Goal: Information Seeking & Learning: Learn about a topic

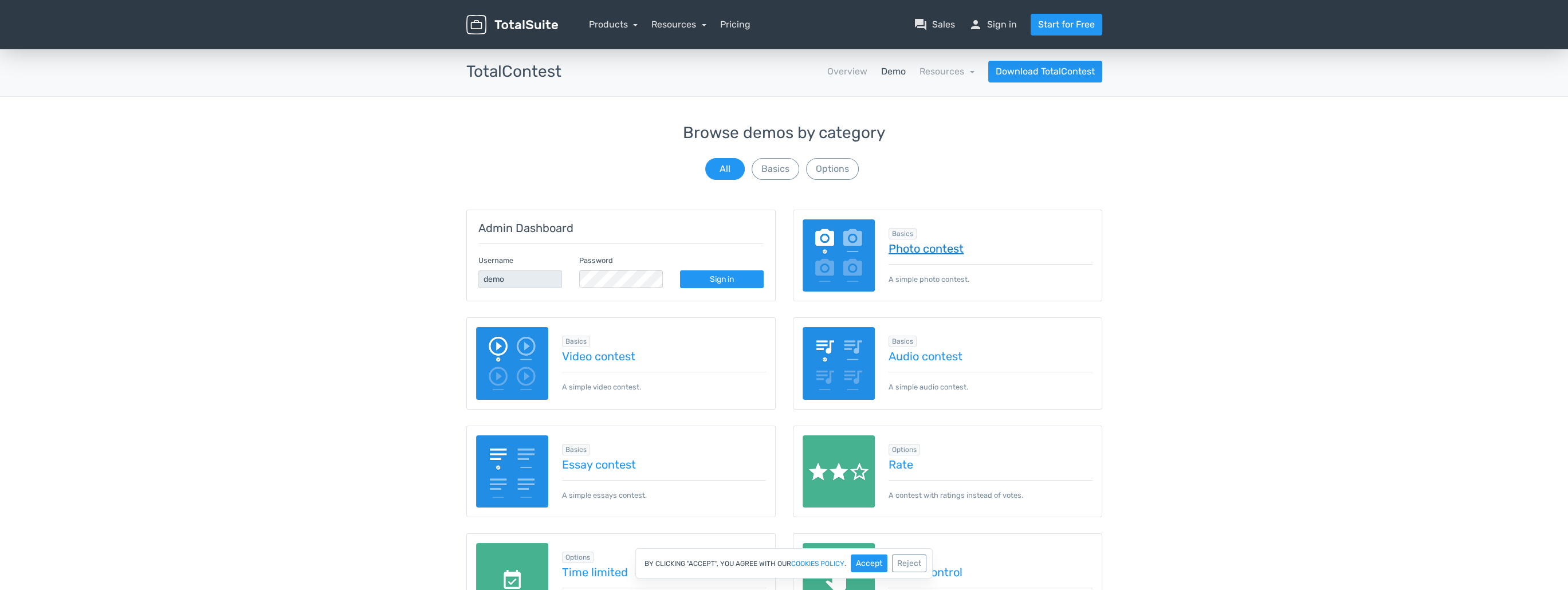
click at [933, 247] on link "Photo contest" at bounding box center [991, 249] width 204 height 13
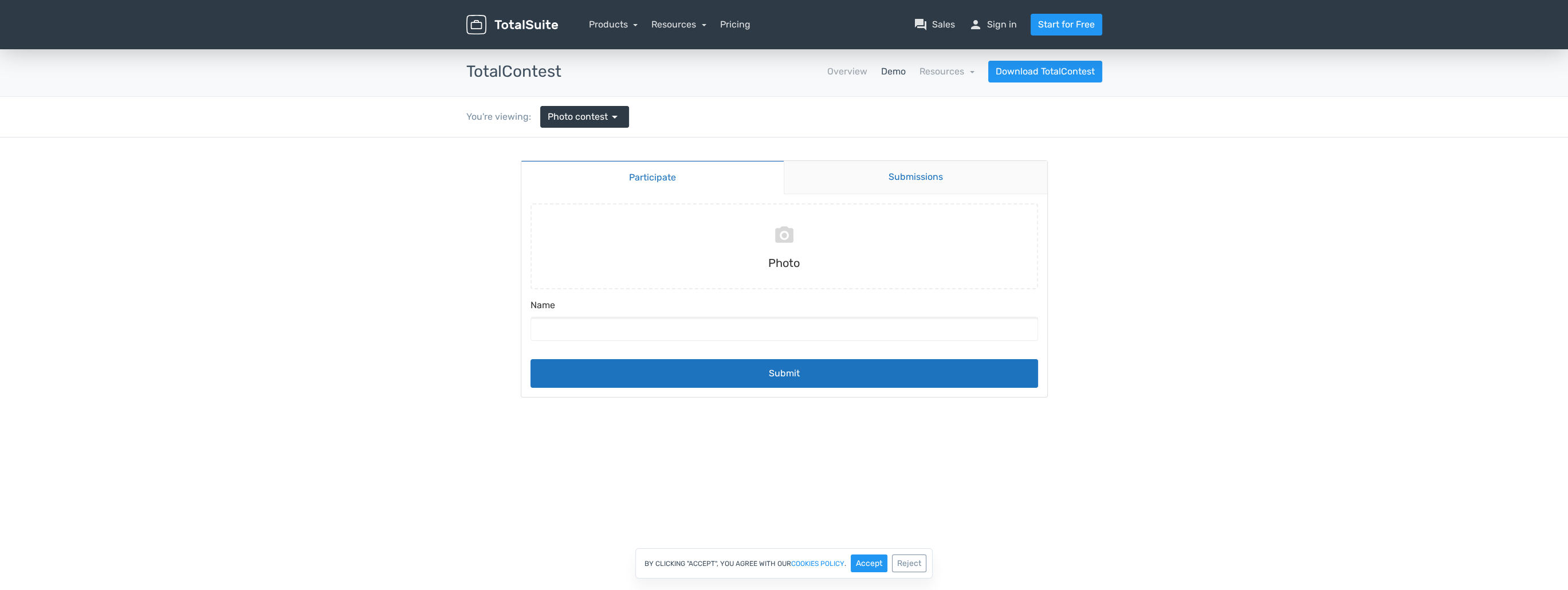
click at [902, 179] on link "Submissions" at bounding box center [915, 178] width 263 height 34
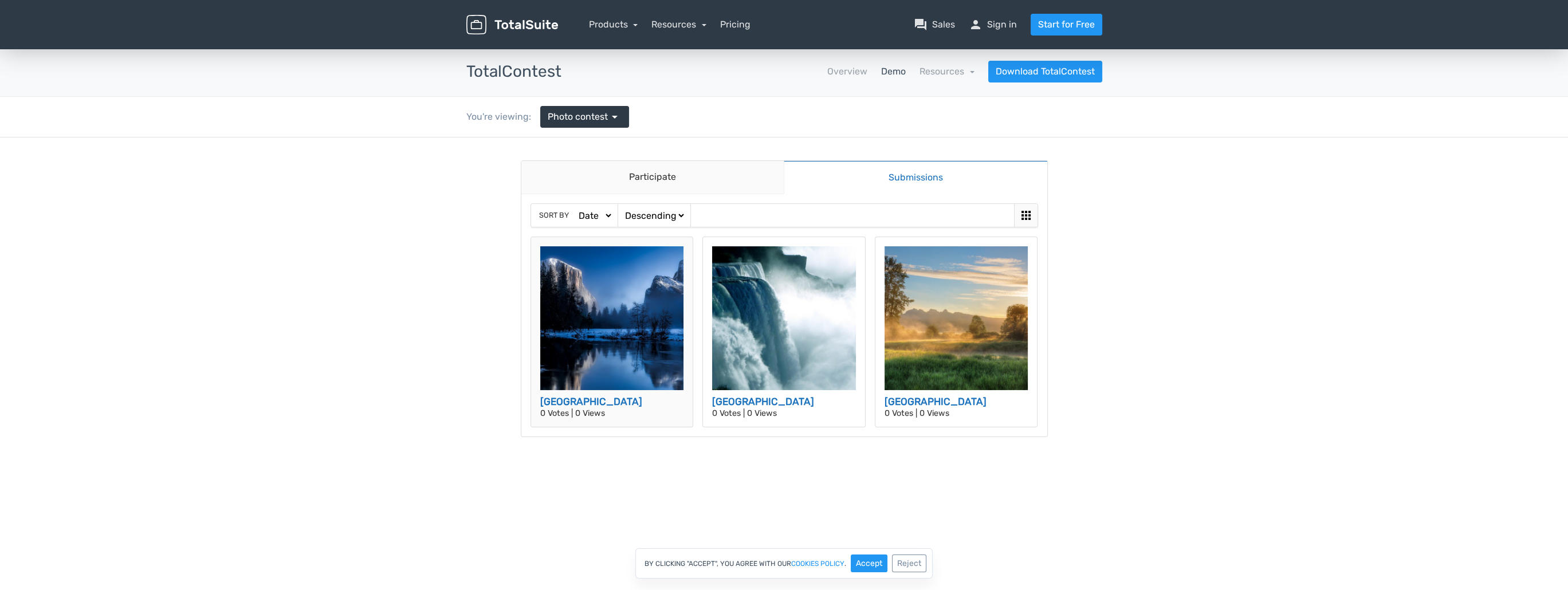
click at [627, 344] on img at bounding box center [612, 318] width 144 height 144
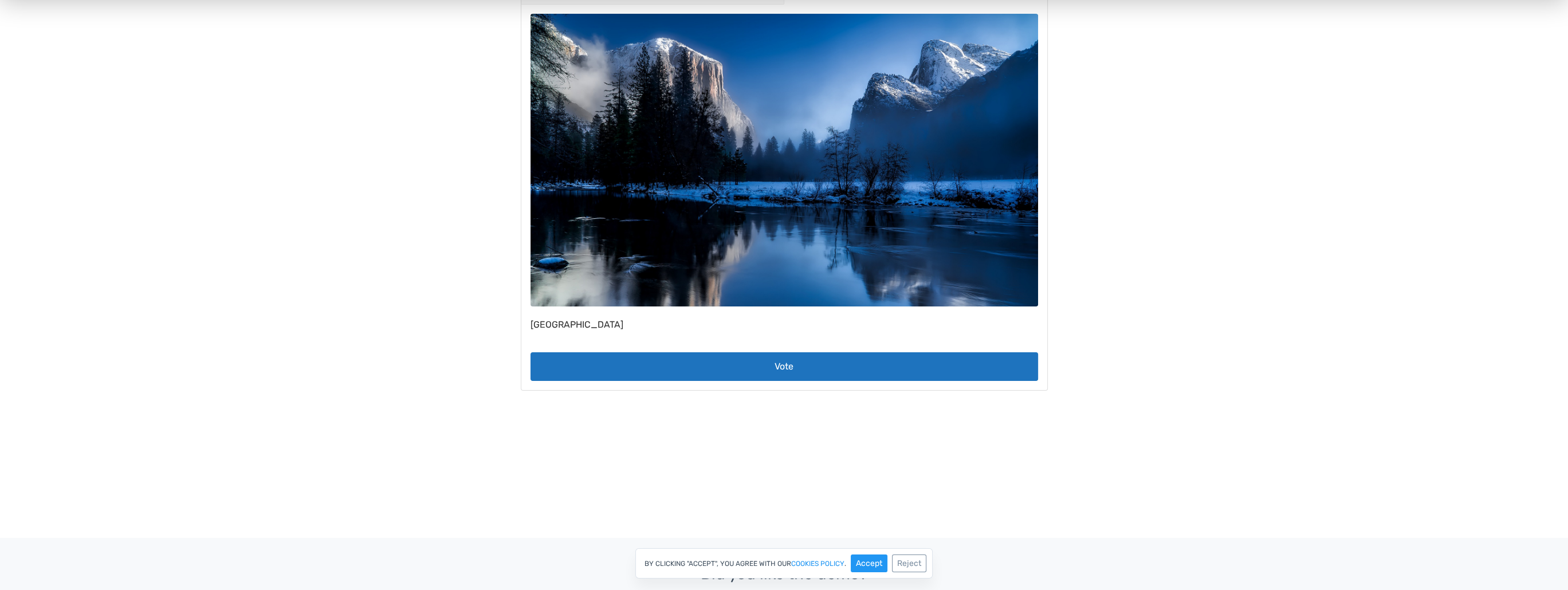
scroll to position [190, 0]
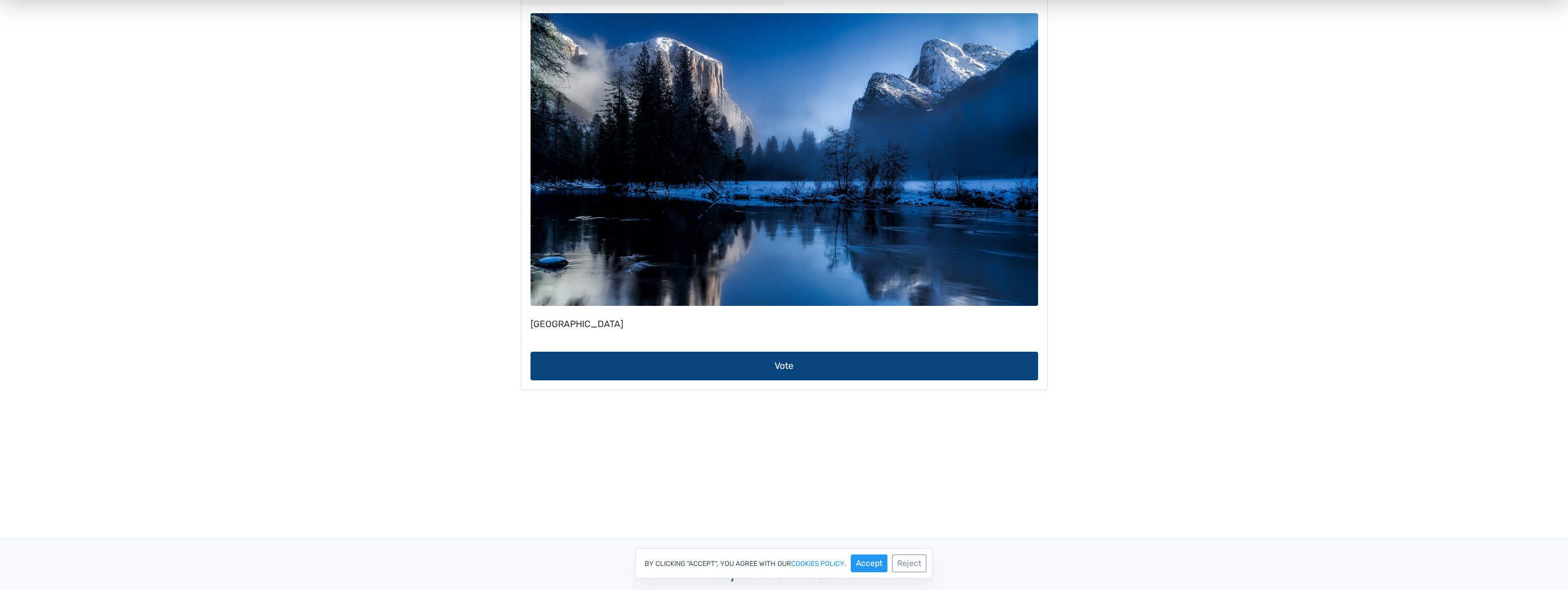
click at [795, 362] on button "Vote" at bounding box center [784, 366] width 508 height 29
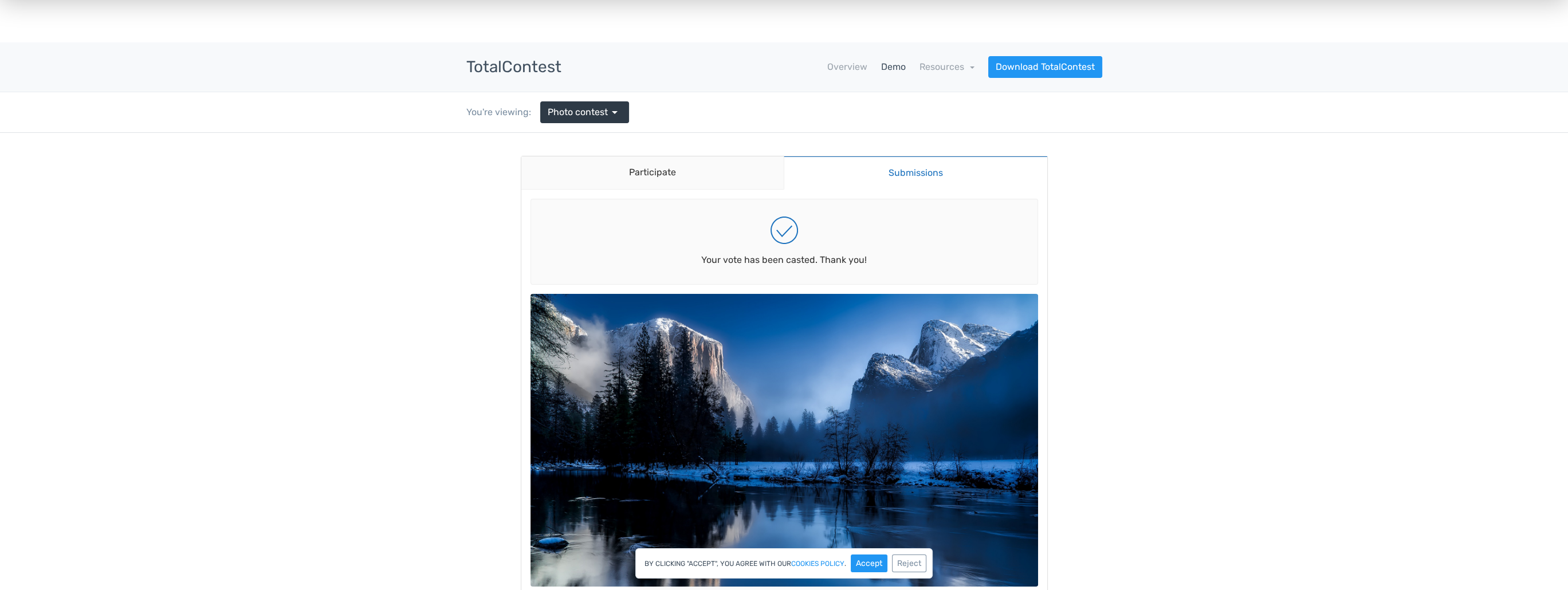
scroll to position [0, 0]
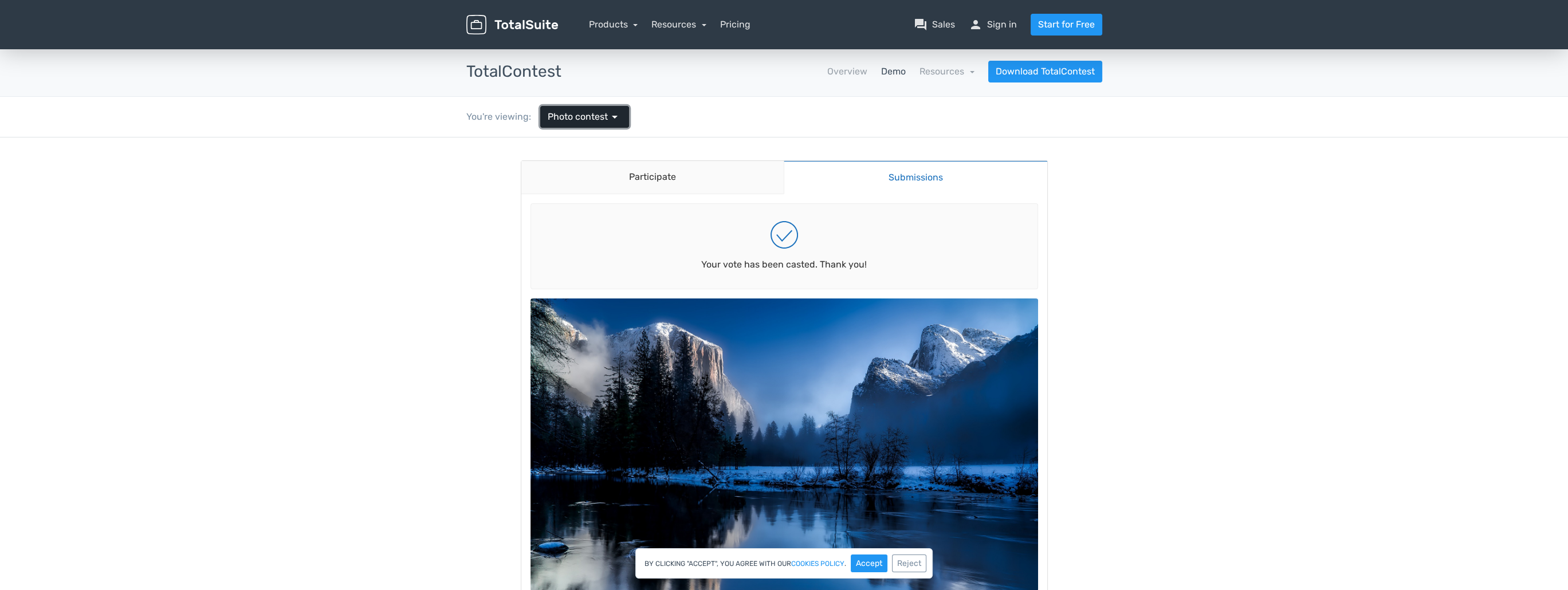
click at [586, 119] on span "Photo contest" at bounding box center [577, 117] width 60 height 14
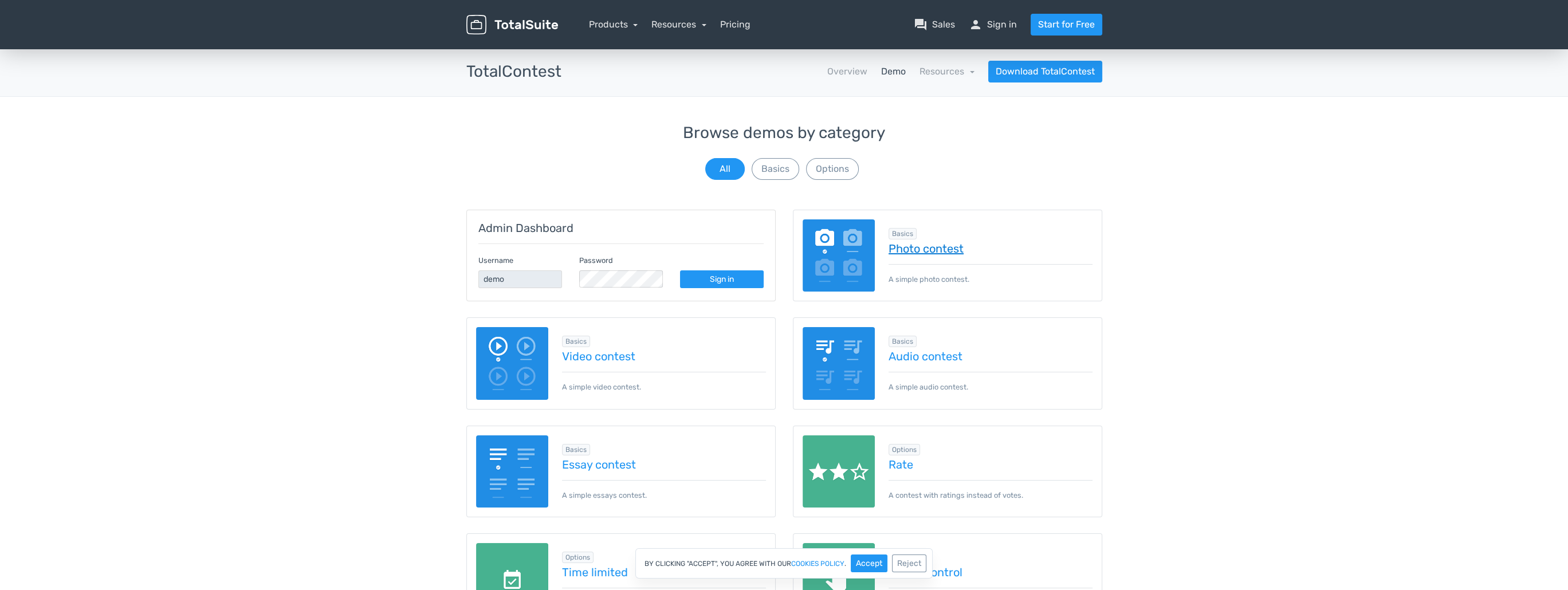
click at [919, 249] on link "Photo contest" at bounding box center [991, 249] width 204 height 13
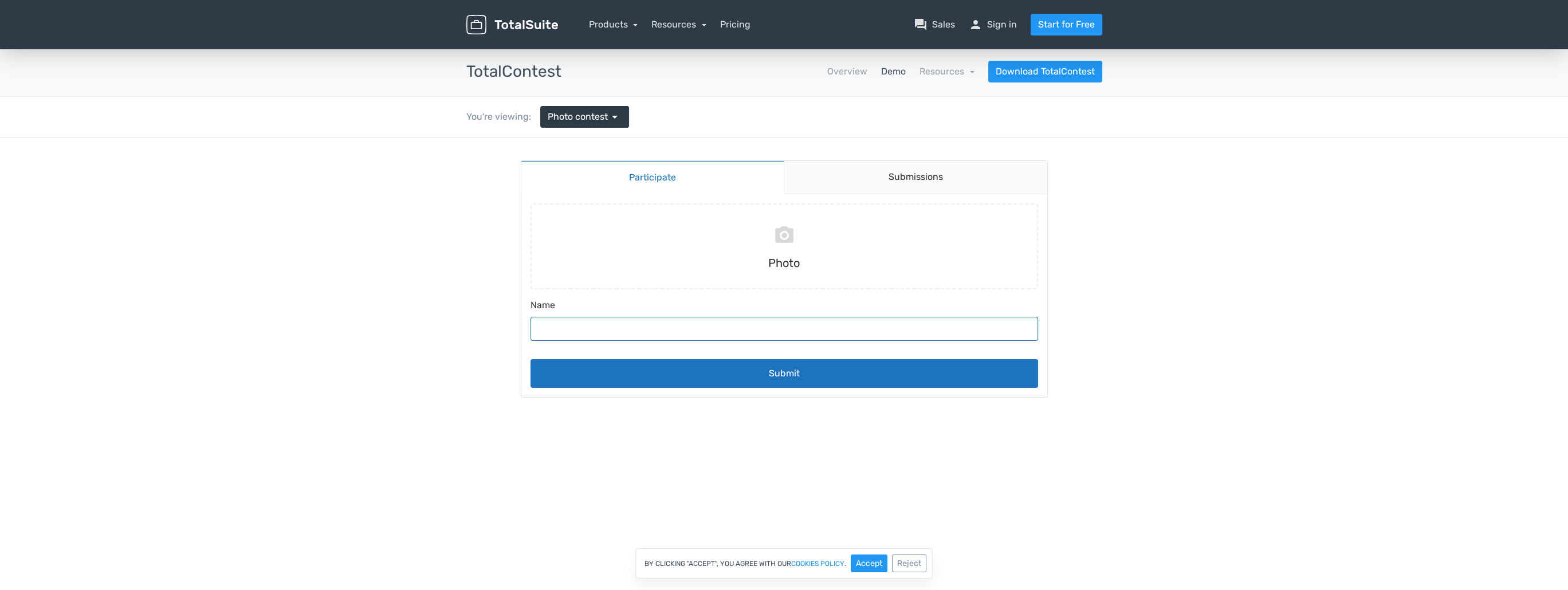
click at [763, 325] on input "Name" at bounding box center [784, 329] width 508 height 24
click at [769, 251] on input "file" at bounding box center [784, 246] width 517 height 86
click at [931, 182] on link "Submissions" at bounding box center [915, 178] width 263 height 34
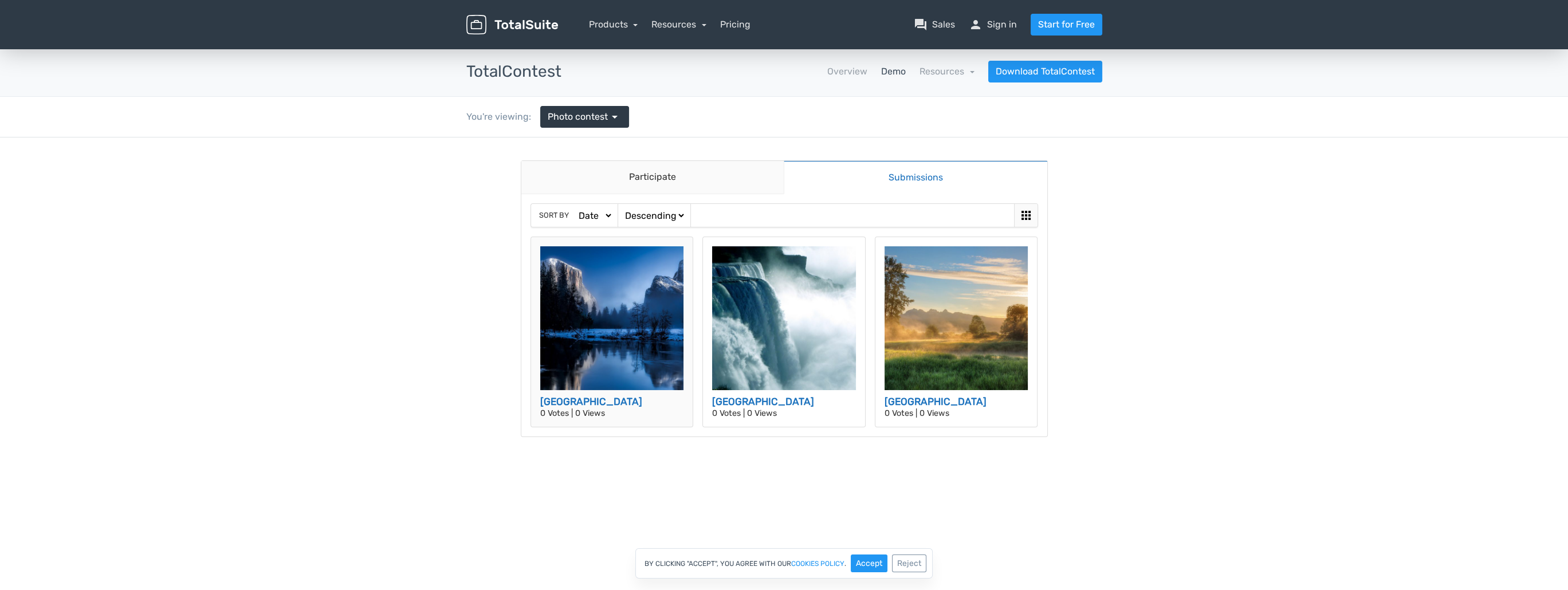
click at [675, 314] on img at bounding box center [612, 318] width 144 height 144
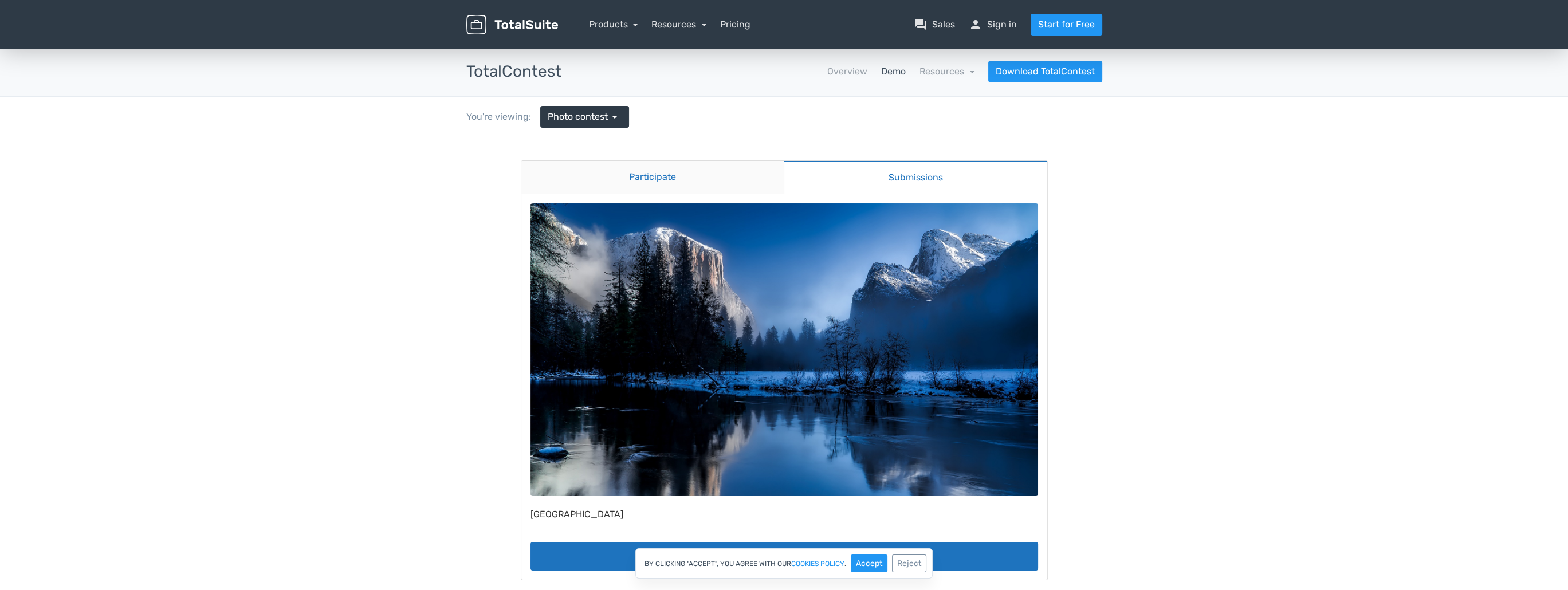
click at [692, 179] on link "Participate" at bounding box center [653, 178] width 263 height 34
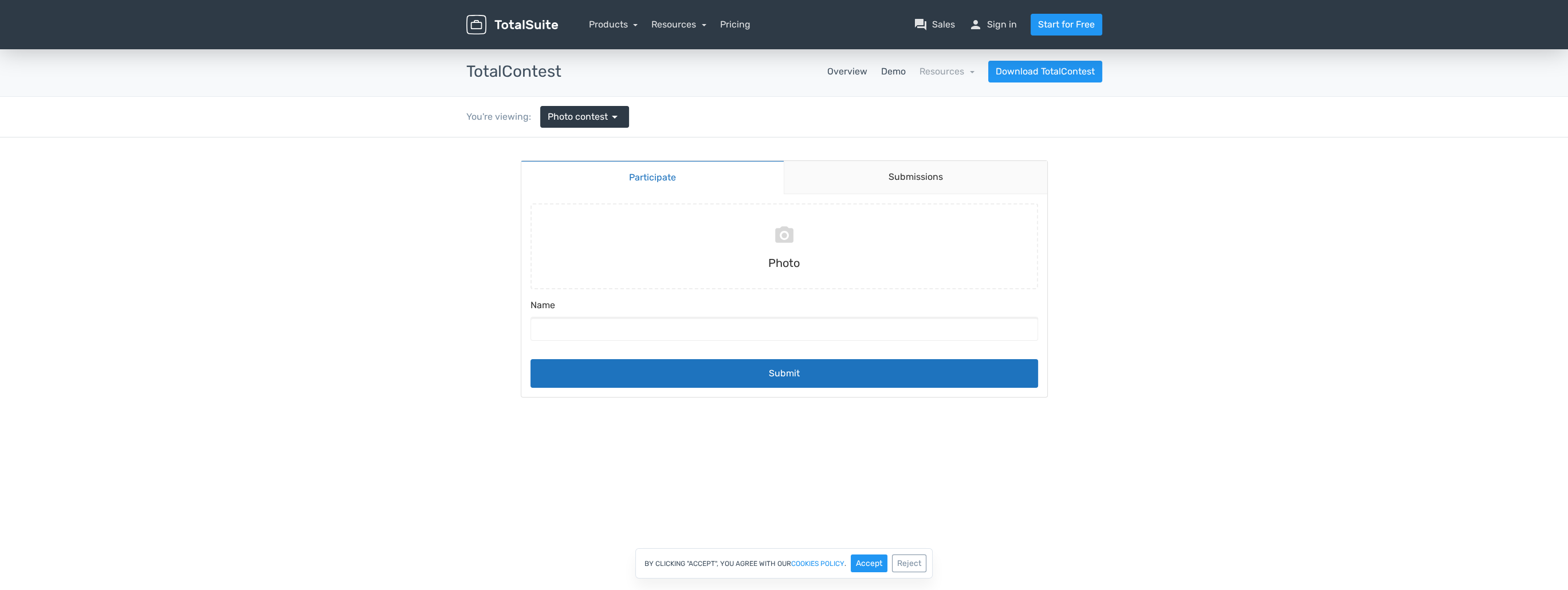
click at [845, 68] on link "Overview" at bounding box center [847, 72] width 40 height 14
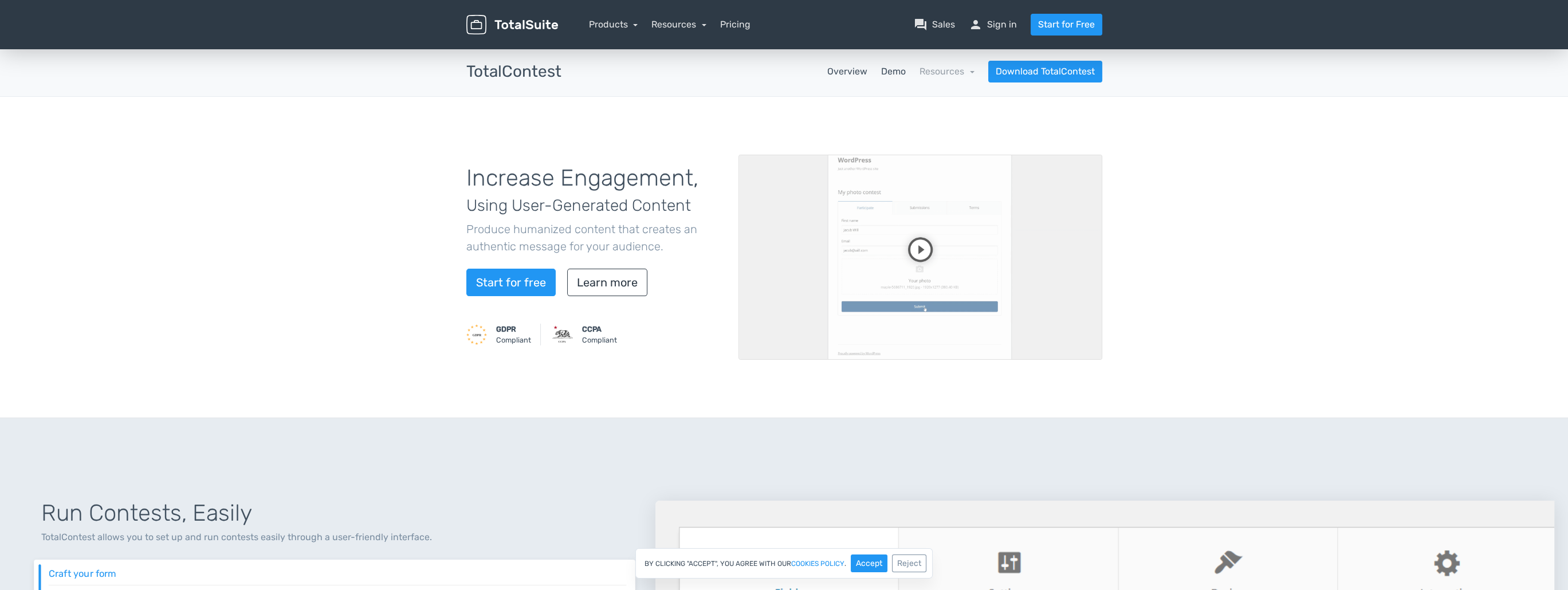
click at [882, 74] on link "Demo" at bounding box center [893, 72] width 24 height 14
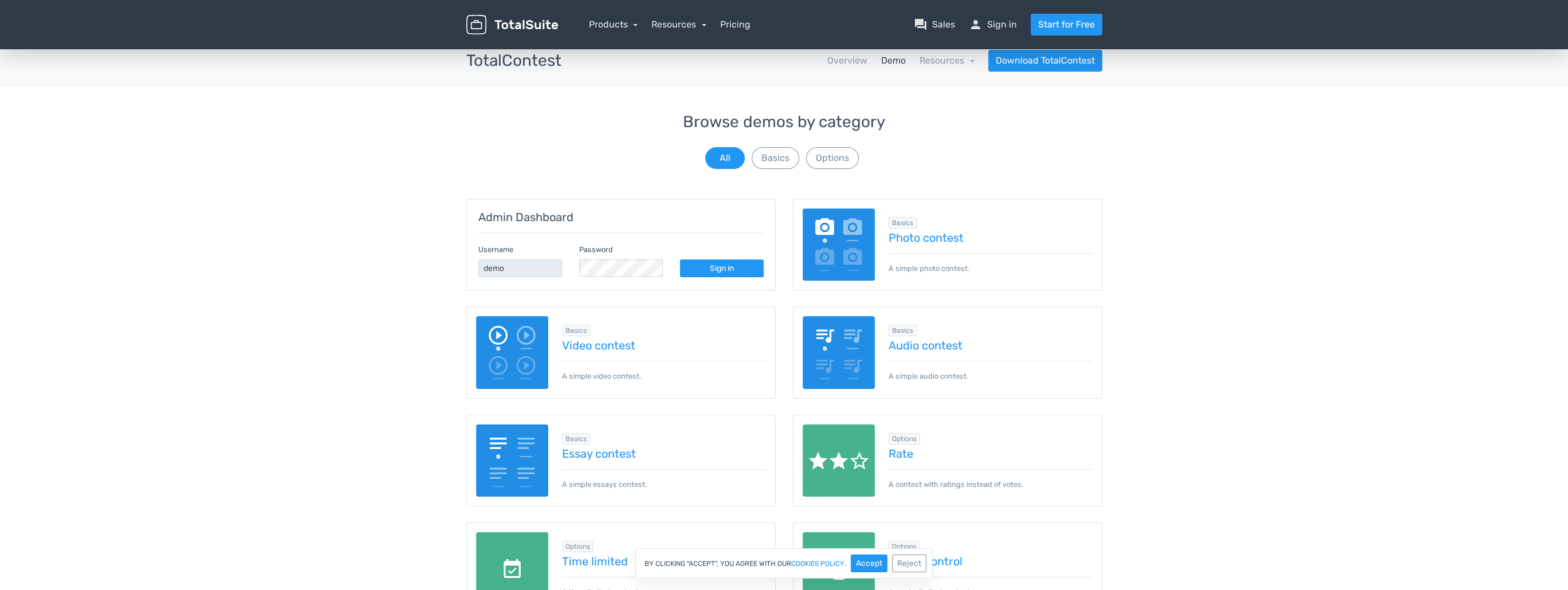
scroll to position [10, 0]
click at [779, 161] on button "Basics" at bounding box center [776, 158] width 47 height 22
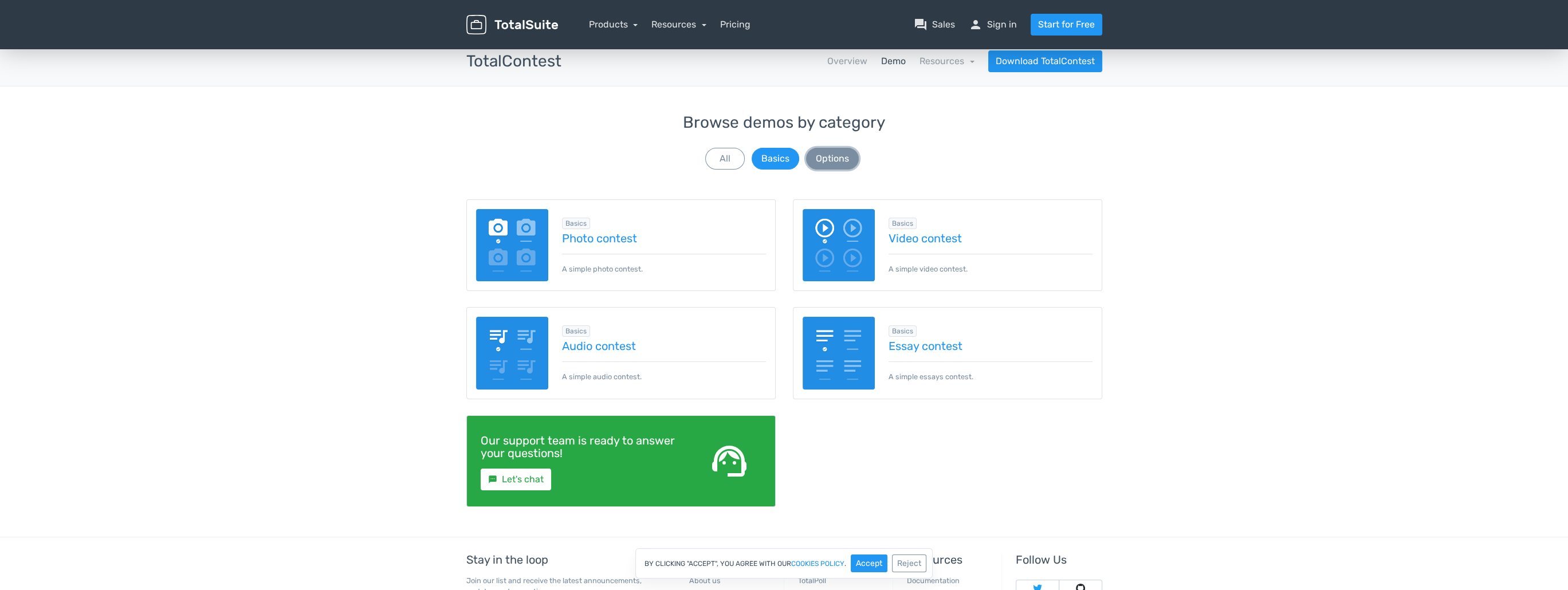
click at [849, 160] on button "Options" at bounding box center [831, 158] width 52 height 22
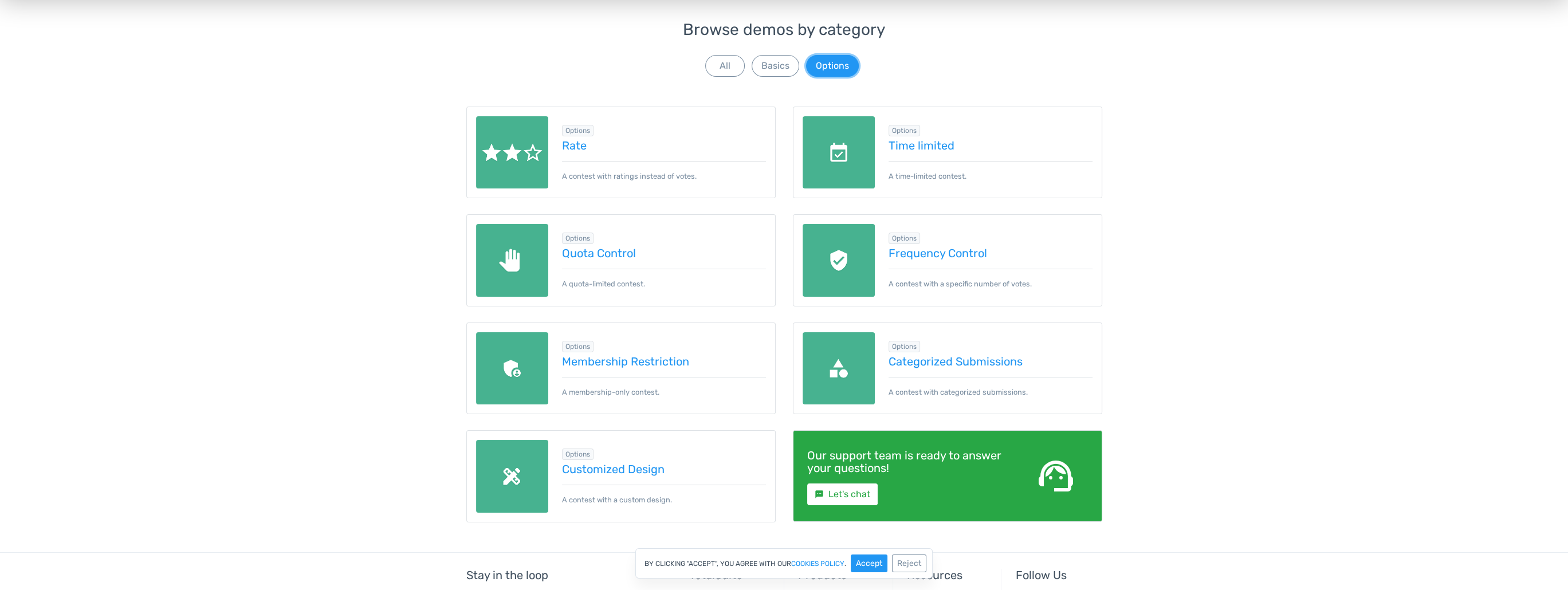
scroll to position [104, 0]
click at [612, 251] on link "Quota Control" at bounding box center [664, 253] width 204 height 13
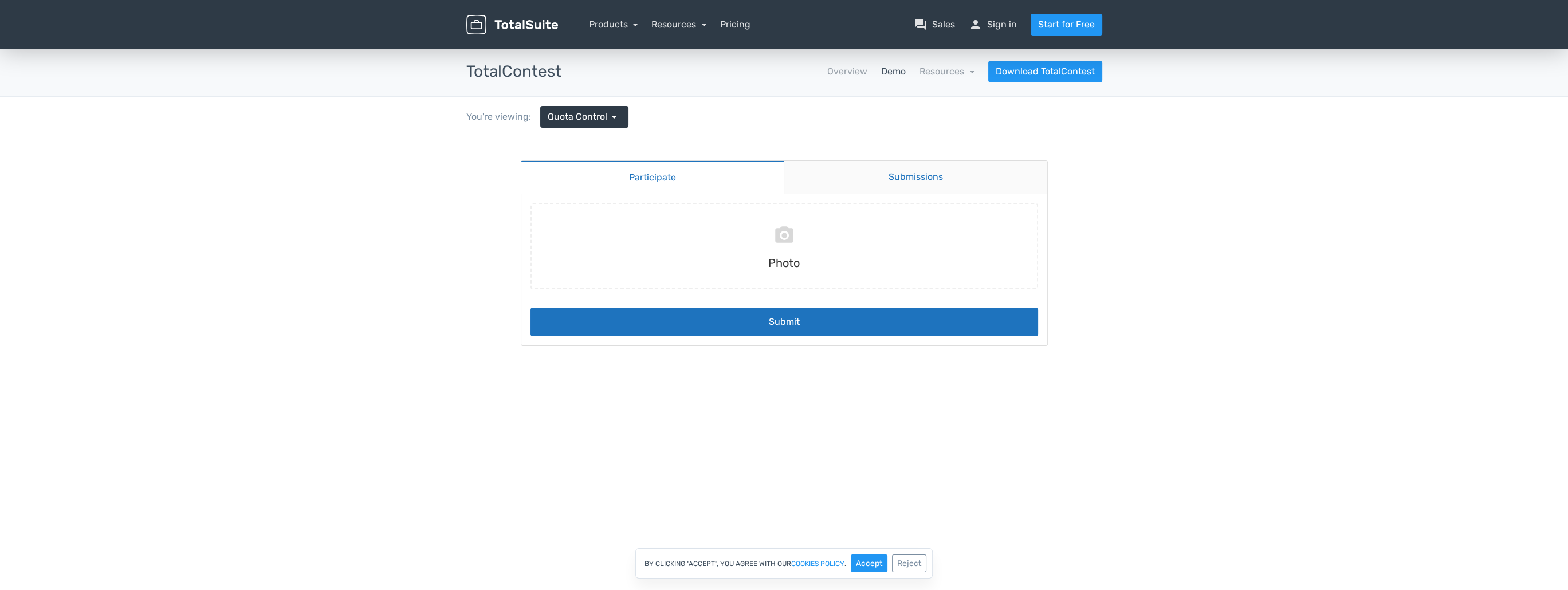
click at [892, 172] on link "Submissions" at bounding box center [915, 178] width 263 height 34
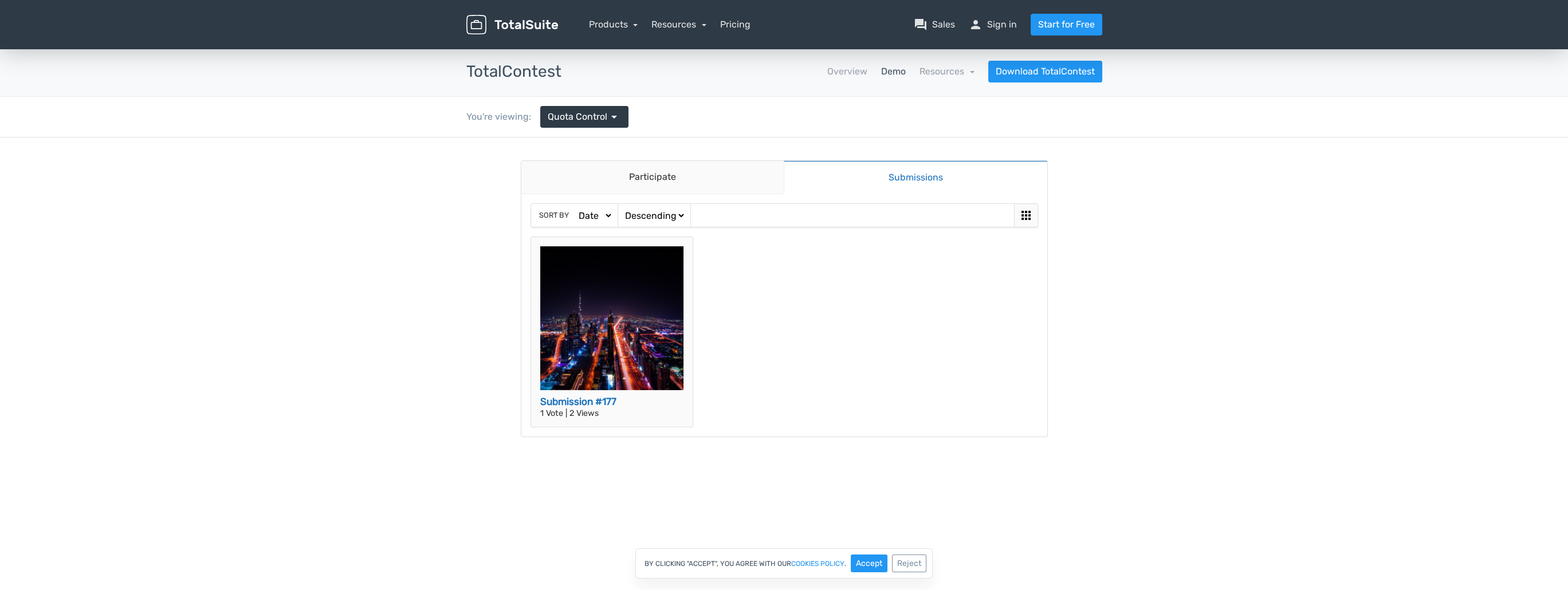
click at [633, 297] on img at bounding box center [612, 318] width 144 height 144
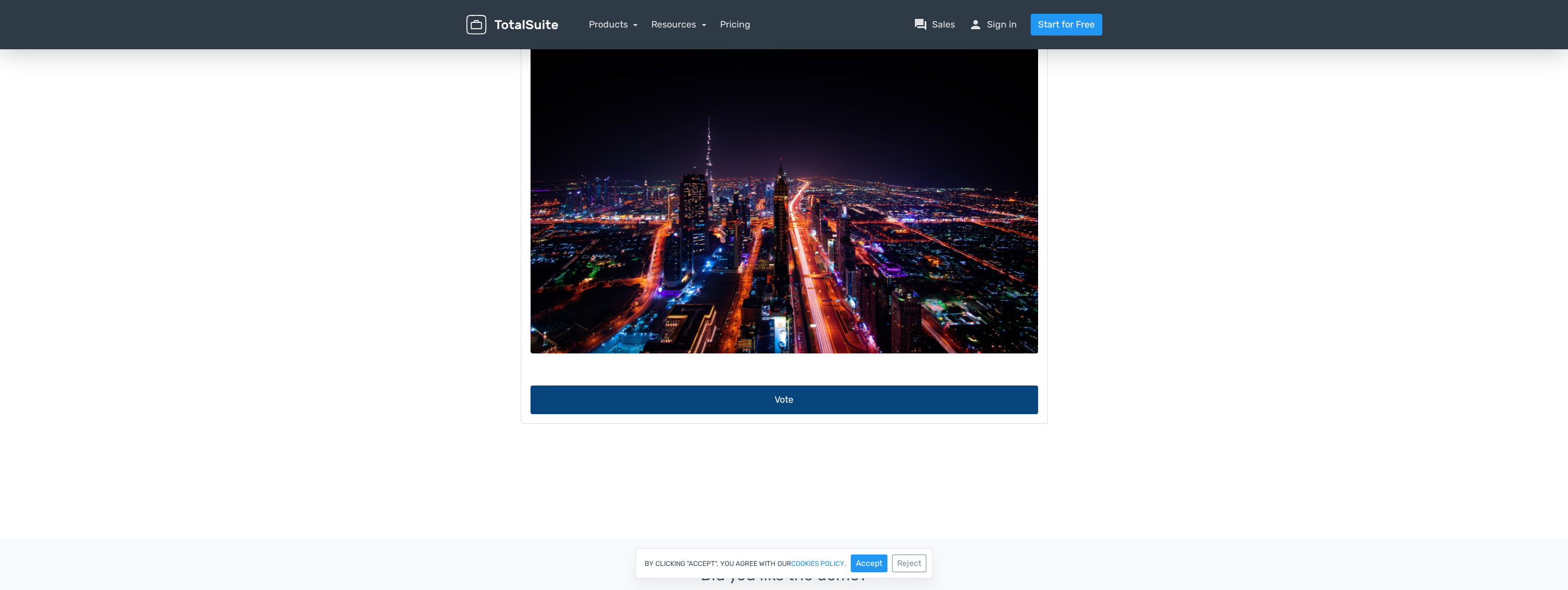
scroll to position [190, 0]
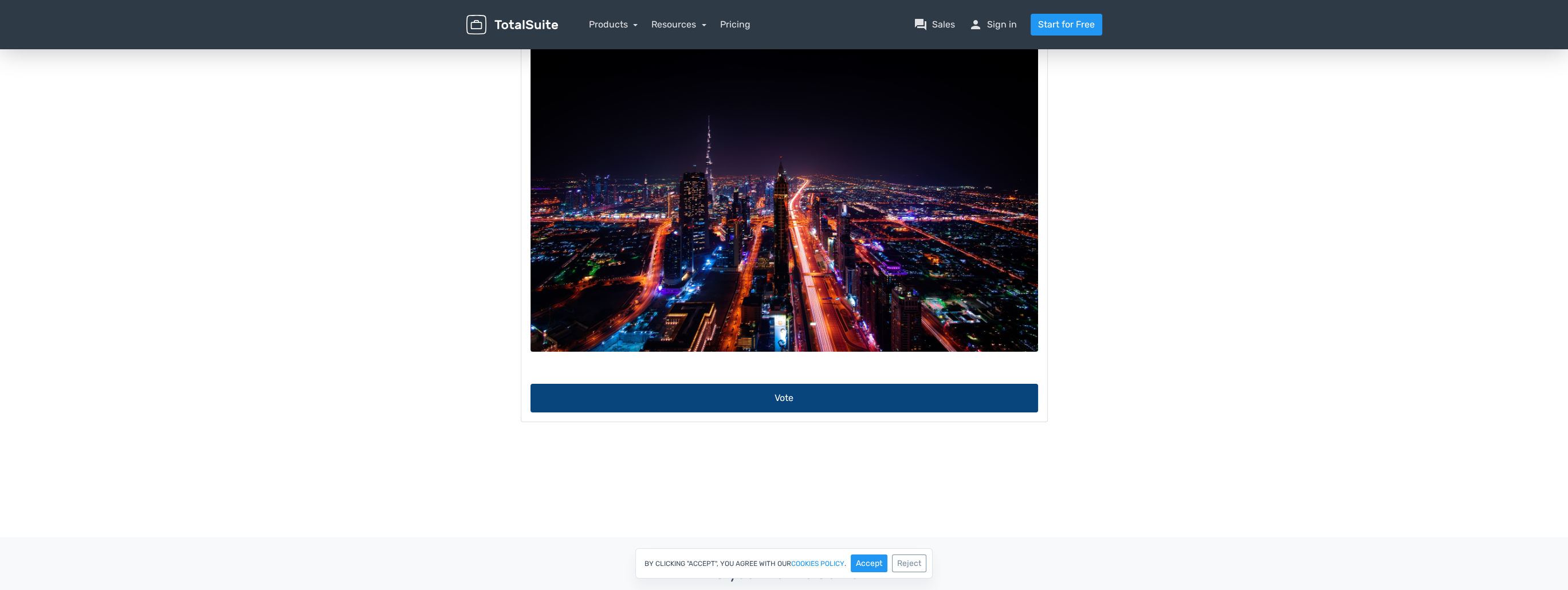
click at [781, 406] on button "Vote" at bounding box center [784, 398] width 508 height 29
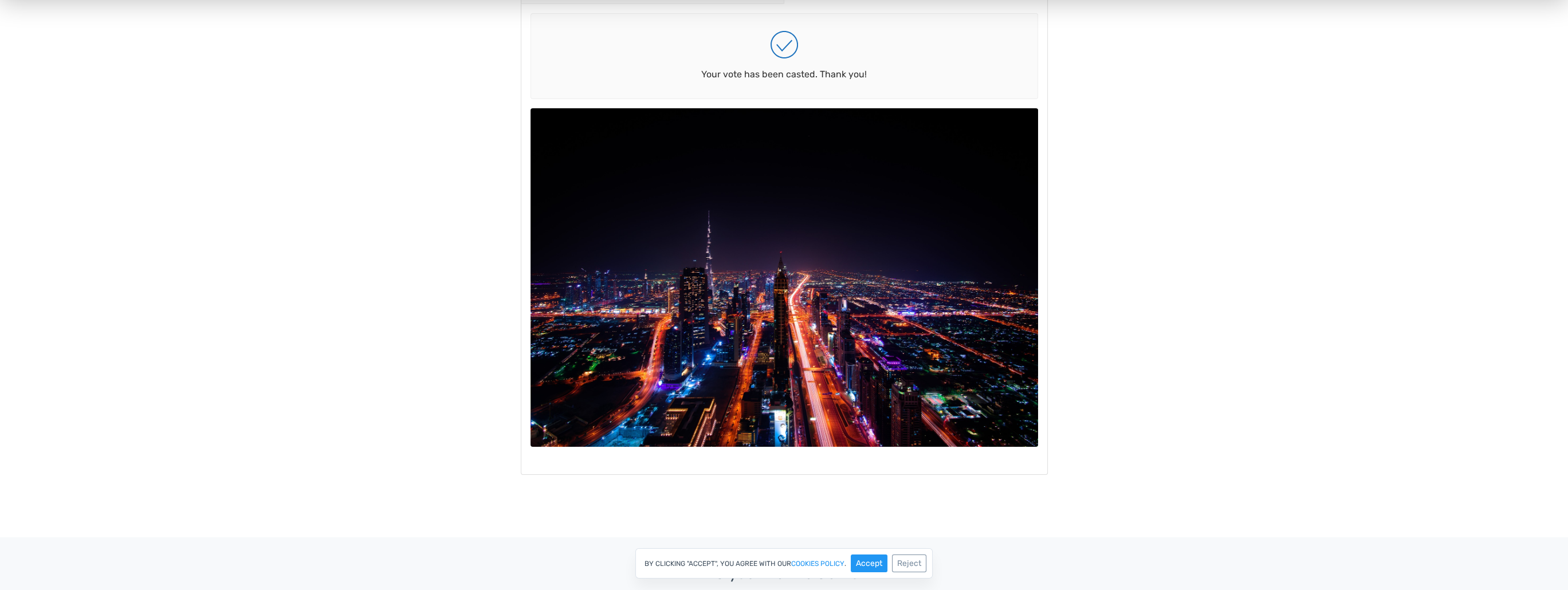
click at [783, 395] on img at bounding box center [784, 277] width 508 height 339
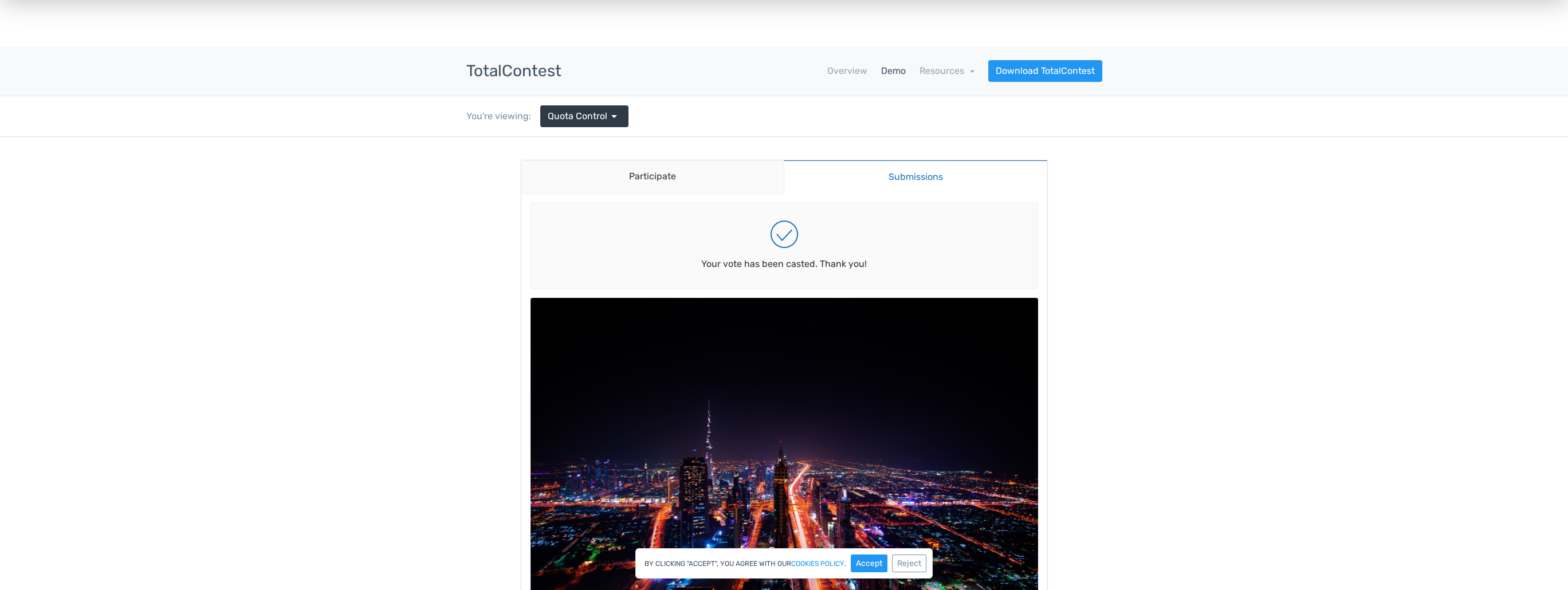
scroll to position [0, 0]
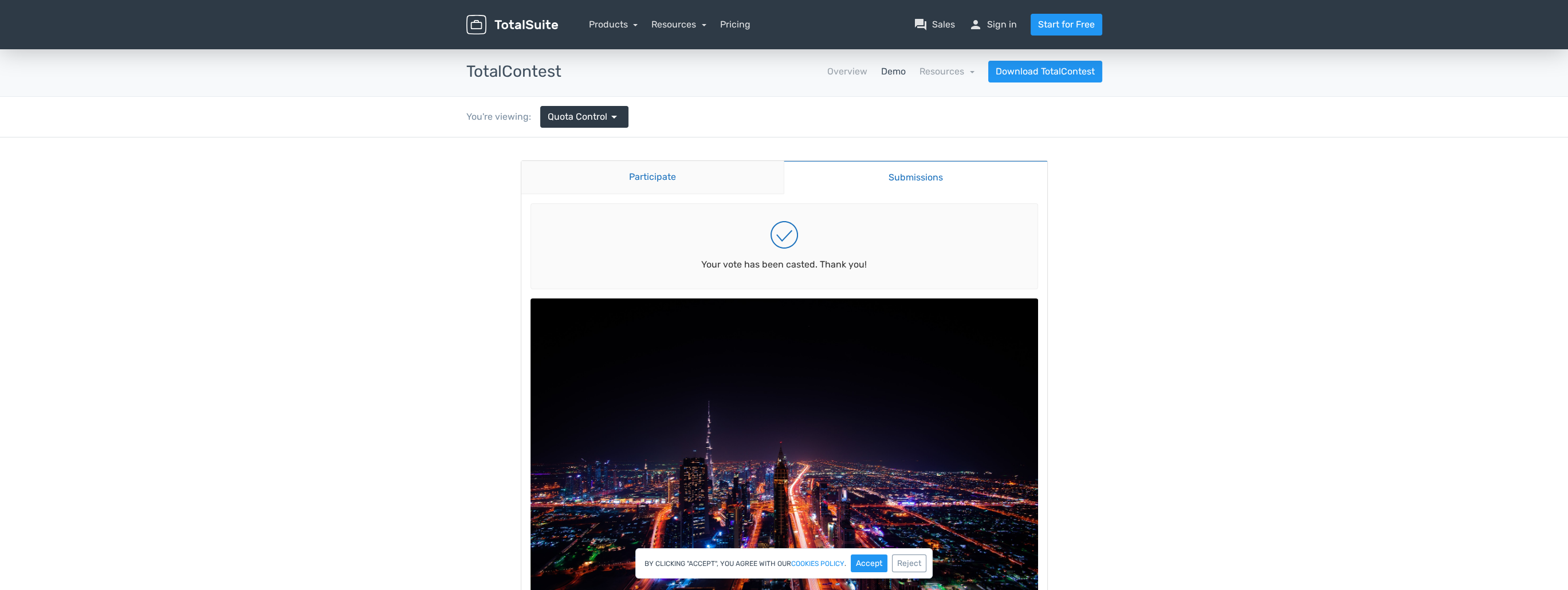
click at [665, 184] on link "Participate" at bounding box center [653, 178] width 263 height 34
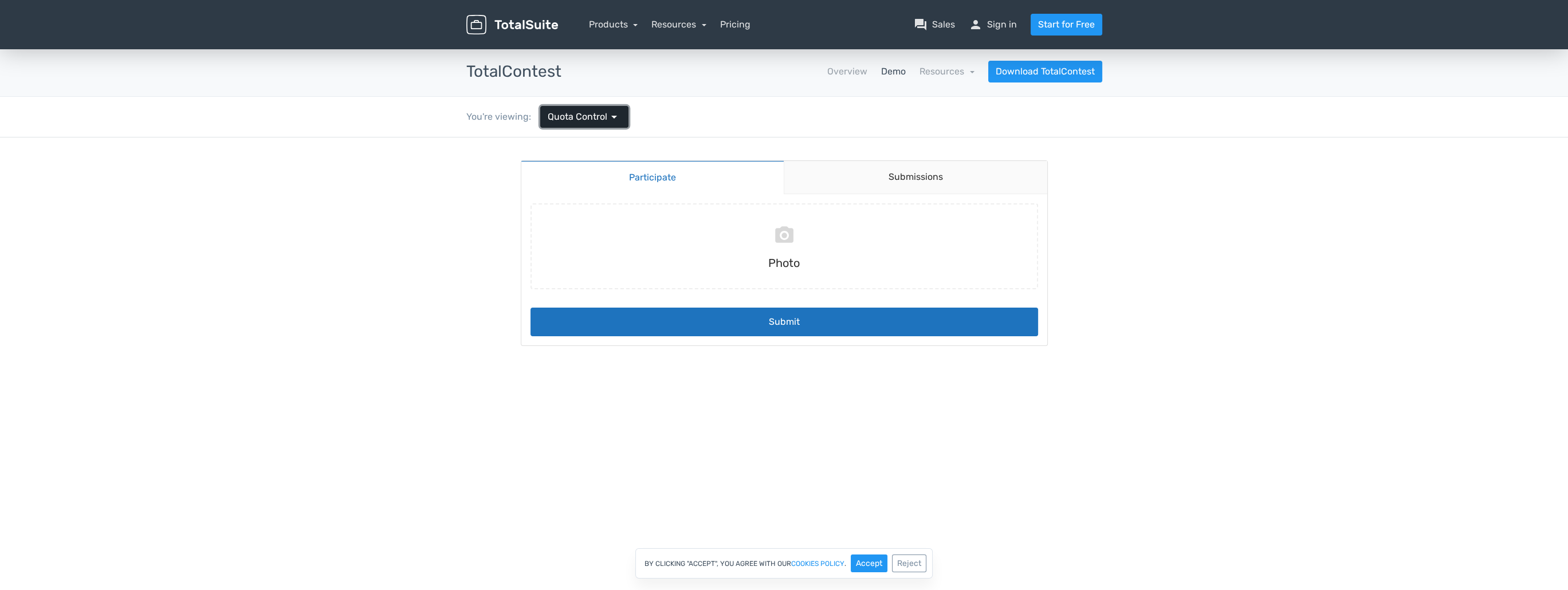
click at [589, 118] on span "Quota Control" at bounding box center [577, 117] width 59 height 14
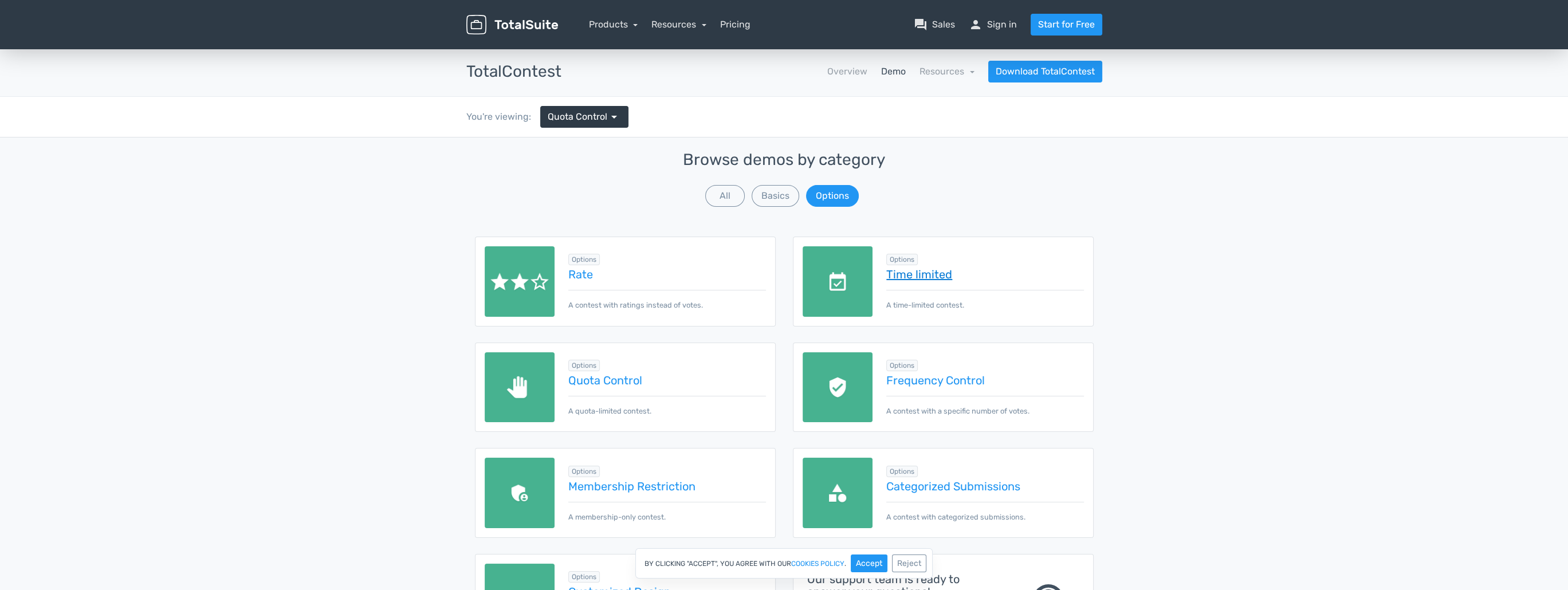
click at [914, 271] on link "Time limited" at bounding box center [984, 274] width 197 height 13
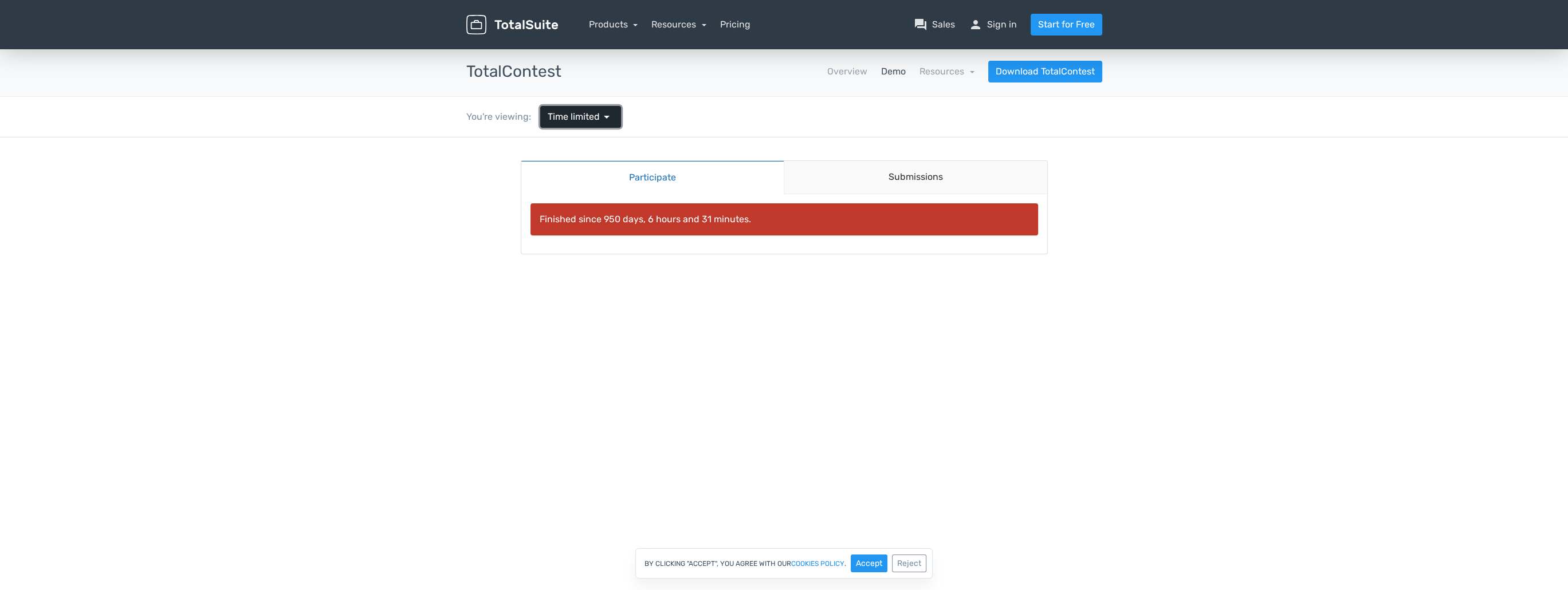
click at [589, 113] on span "Time limited" at bounding box center [573, 117] width 52 height 14
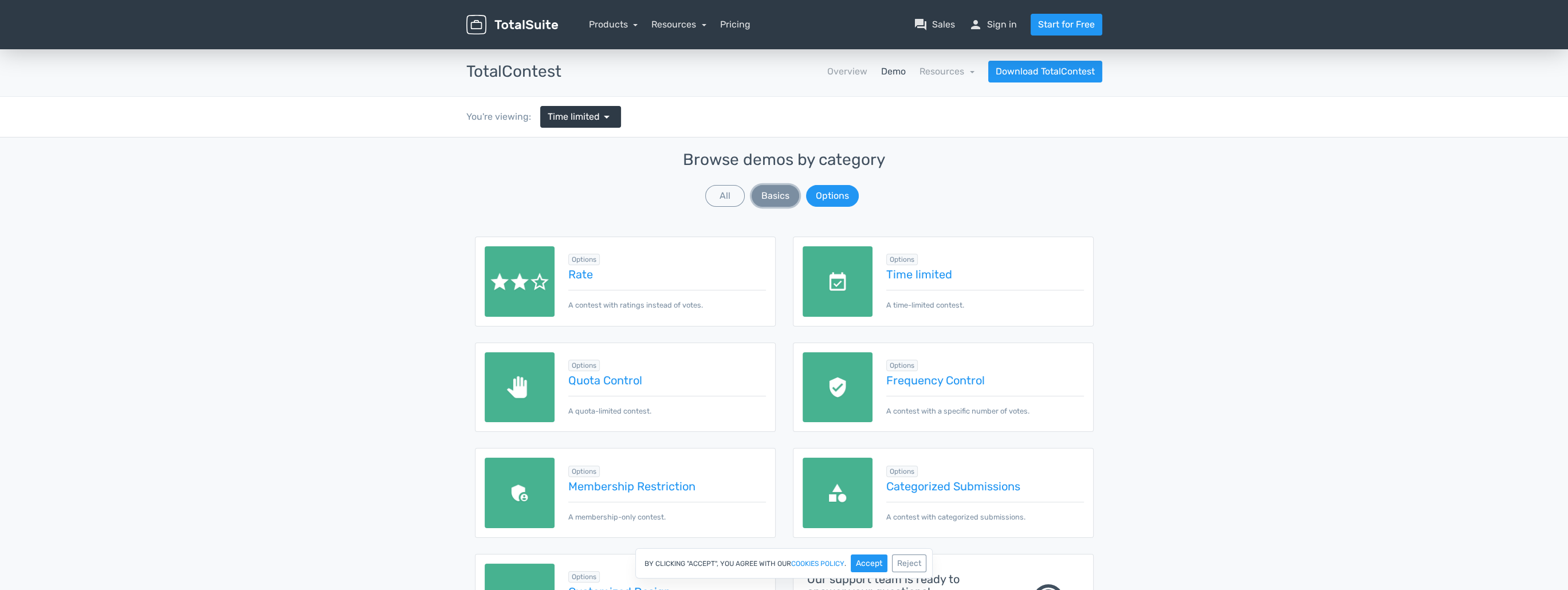
click at [777, 193] on button "Basics" at bounding box center [776, 196] width 47 height 22
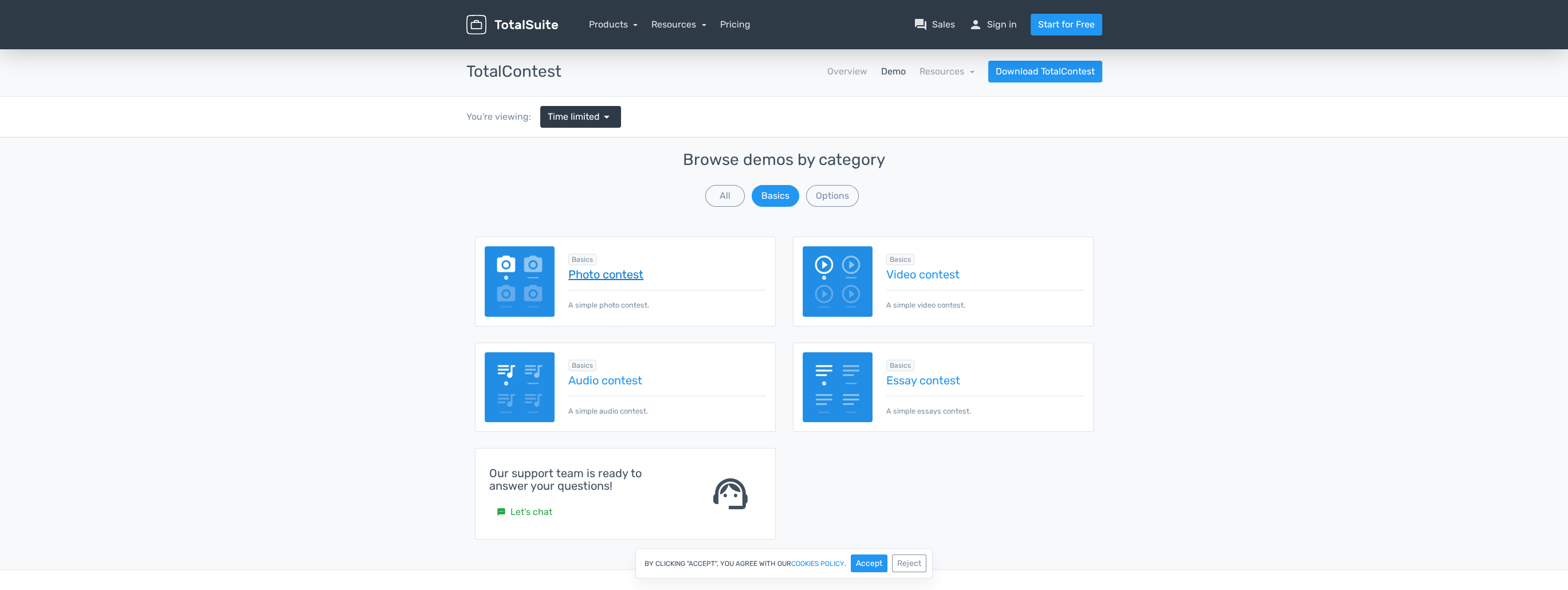
click at [628, 273] on link "Photo contest" at bounding box center [667, 274] width 197 height 13
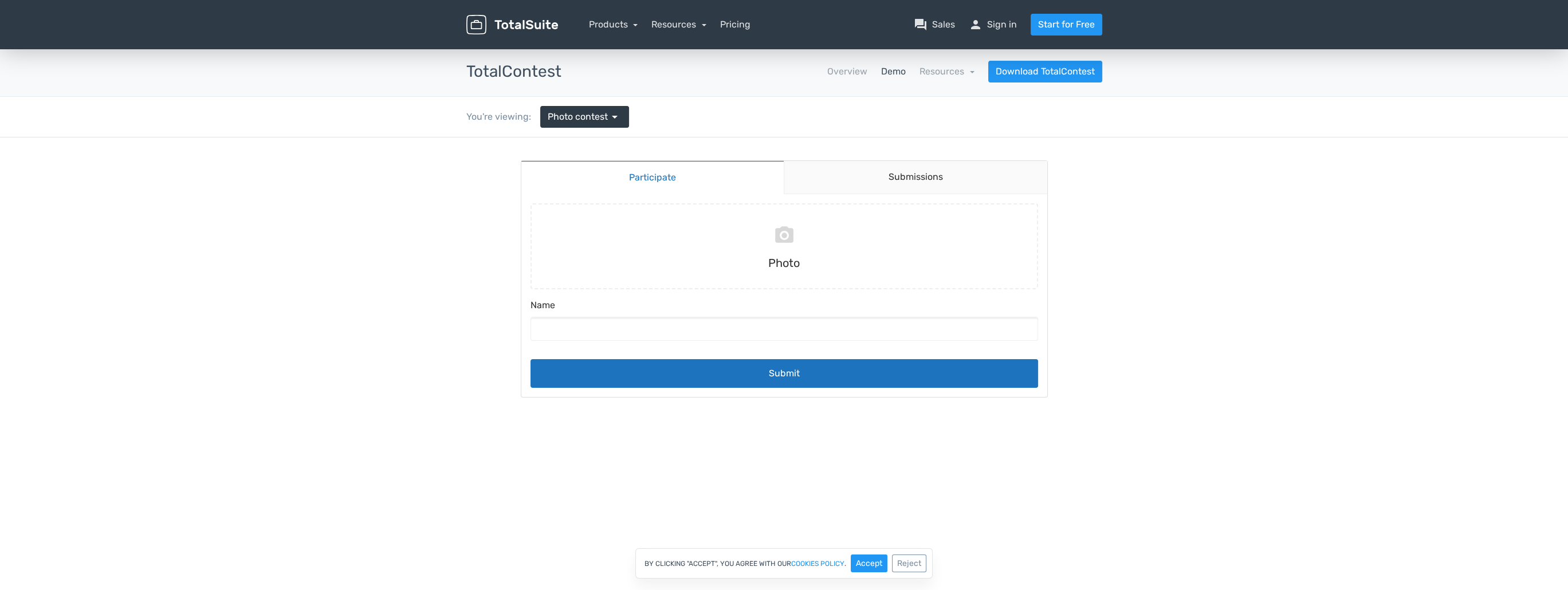
click at [501, 118] on div "You're viewing:" at bounding box center [503, 117] width 74 height 14
click at [883, 72] on link "Demo" at bounding box center [893, 72] width 24 height 14
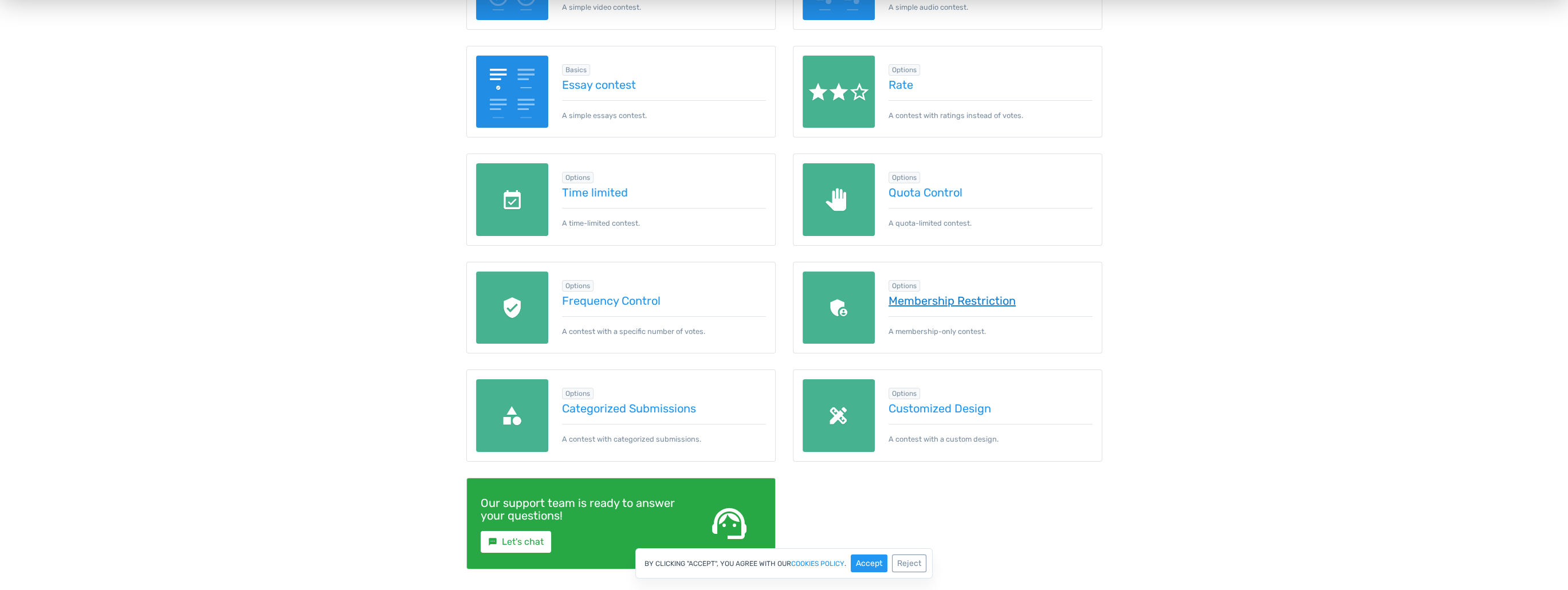
scroll to position [381, 0]
click at [962, 297] on link "Membership Restriction" at bounding box center [991, 300] width 204 height 13
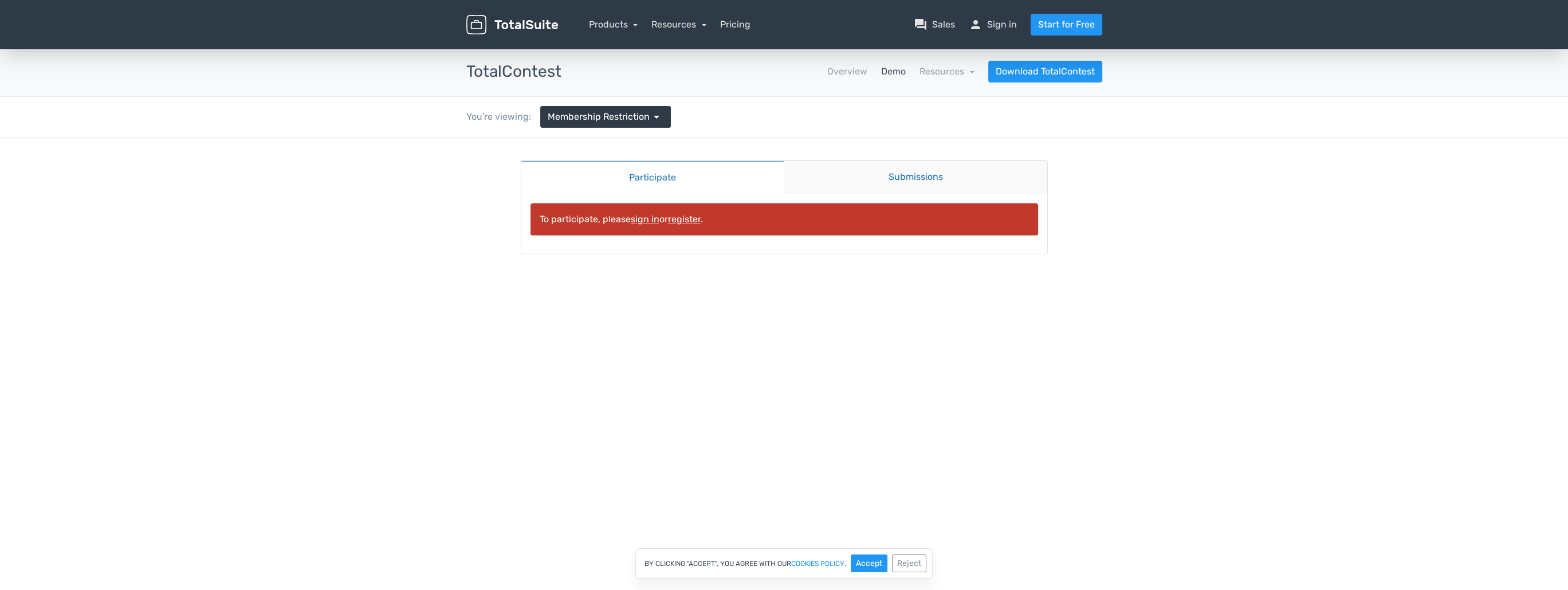
click at [919, 179] on link "Submissions" at bounding box center [915, 178] width 263 height 34
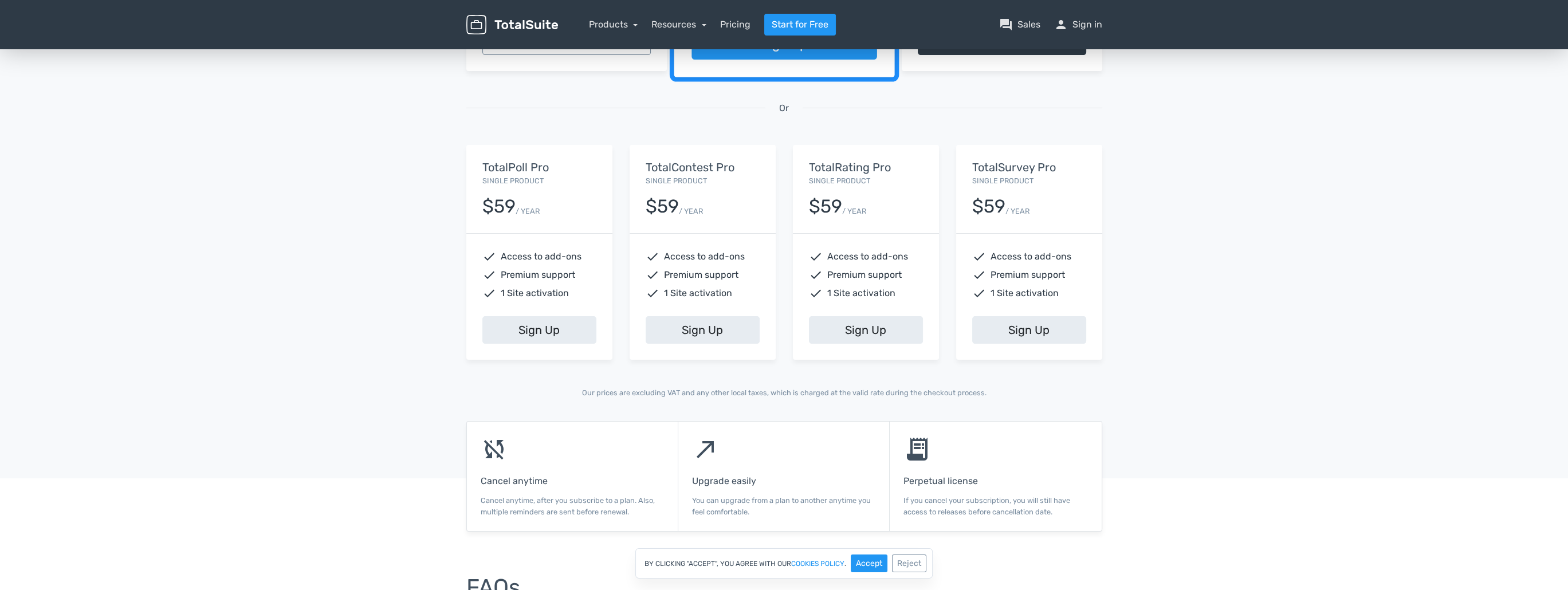
scroll to position [379, 0]
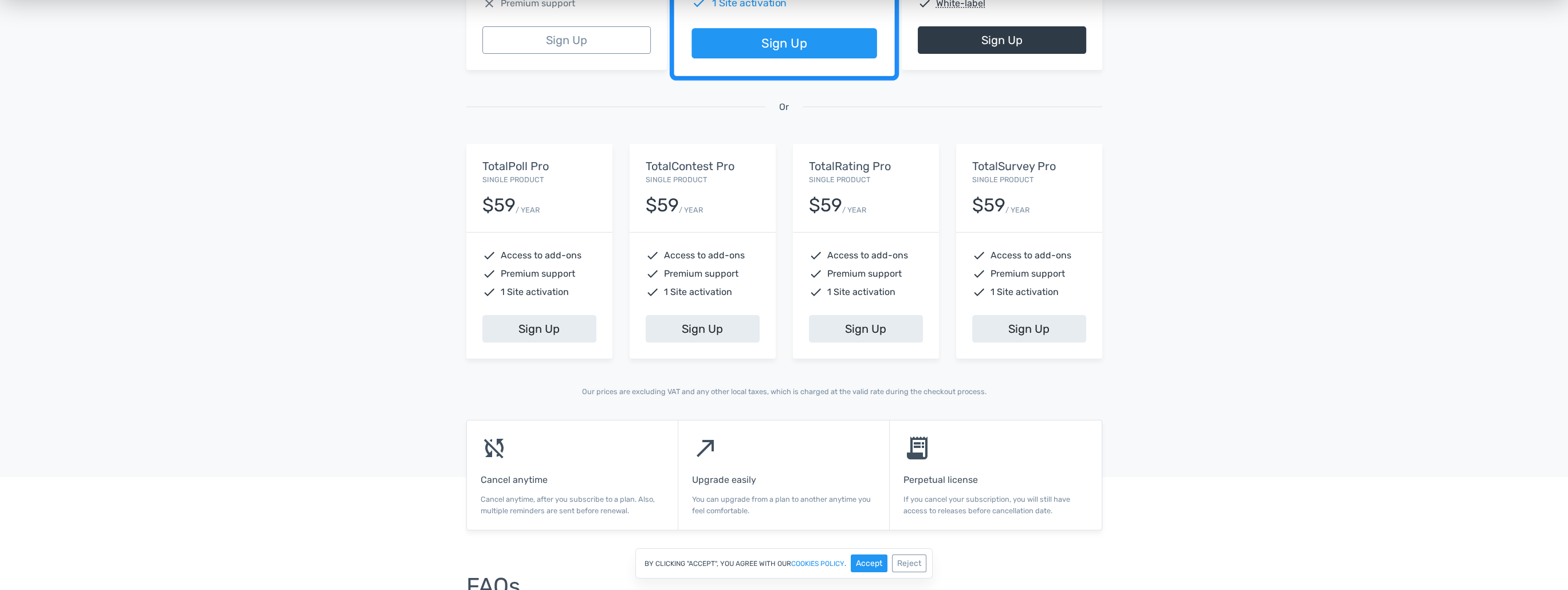
click at [689, 205] on small "/ YEAR" at bounding box center [690, 210] width 24 height 11
click at [688, 175] on small "Single Product" at bounding box center [676, 179] width 61 height 8
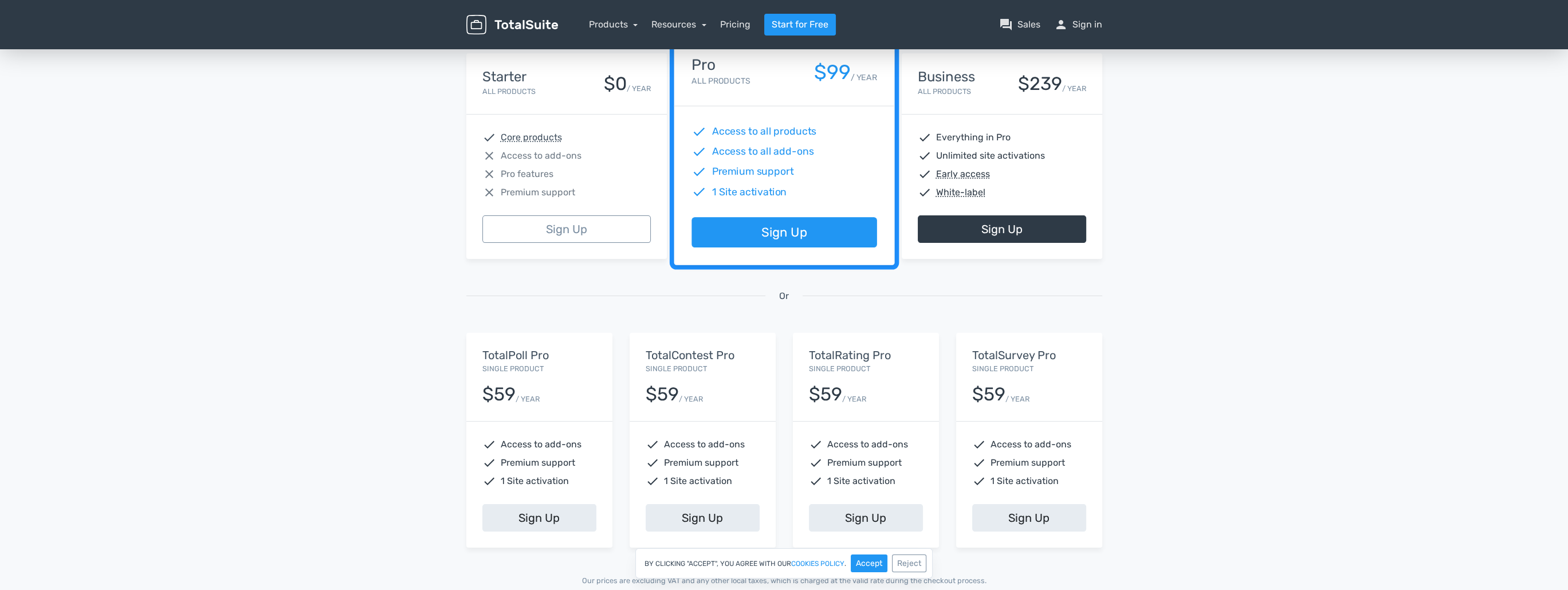
scroll to position [190, 0]
click at [720, 445] on span "Access to add-ons" at bounding box center [704, 445] width 81 height 14
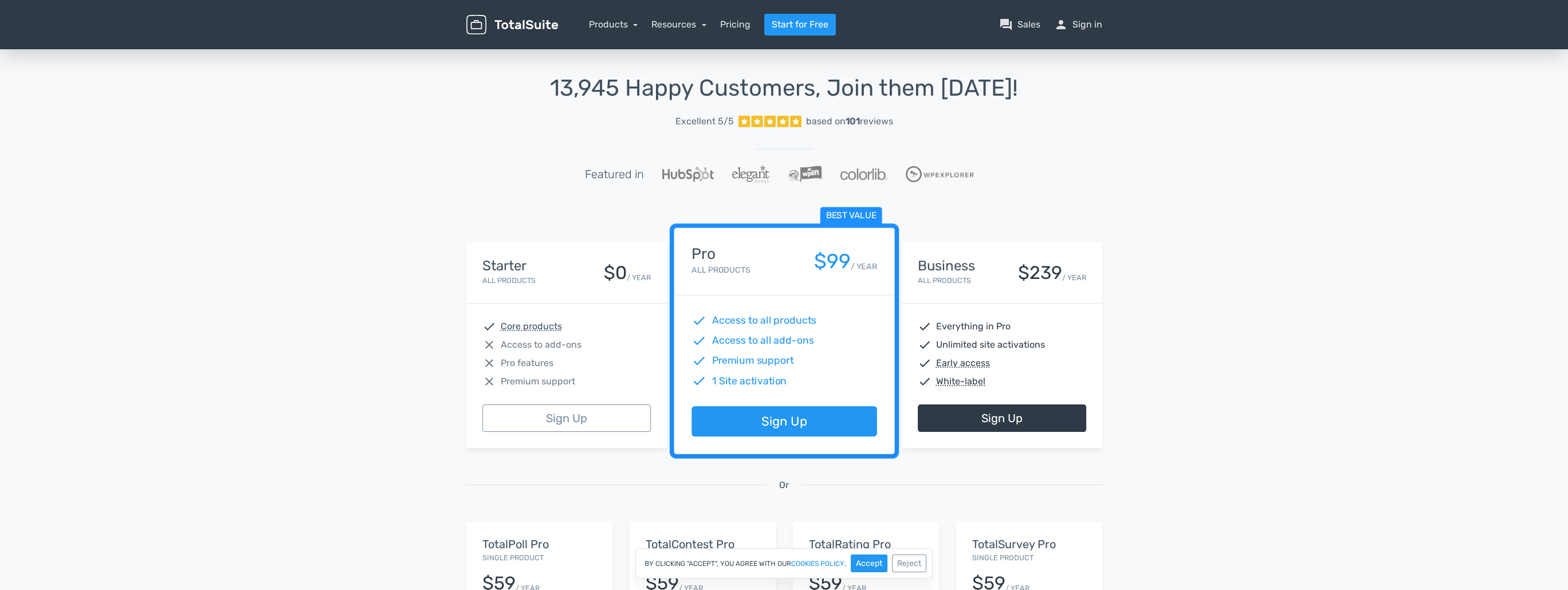
scroll to position [0, 0]
click at [631, 24] on link "Products" at bounding box center [614, 24] width 50 height 11
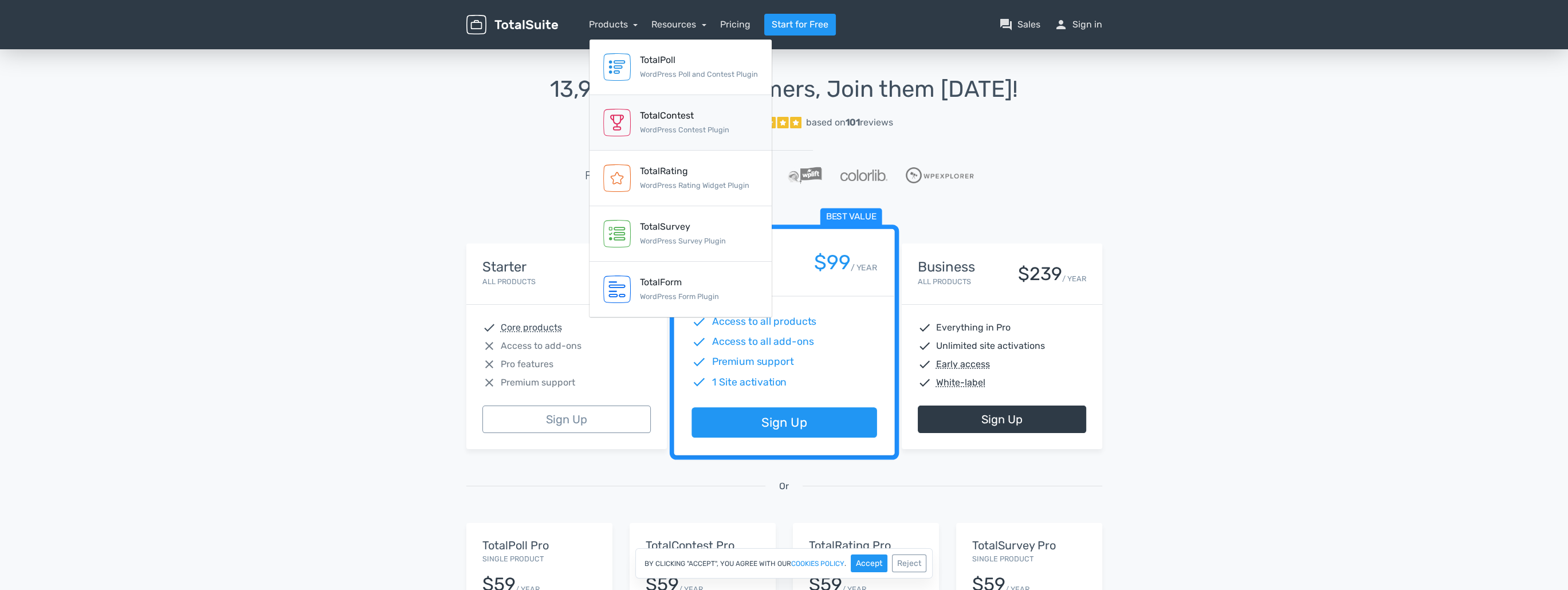
click at [676, 115] on div "TotalContest" at bounding box center [685, 116] width 89 height 14
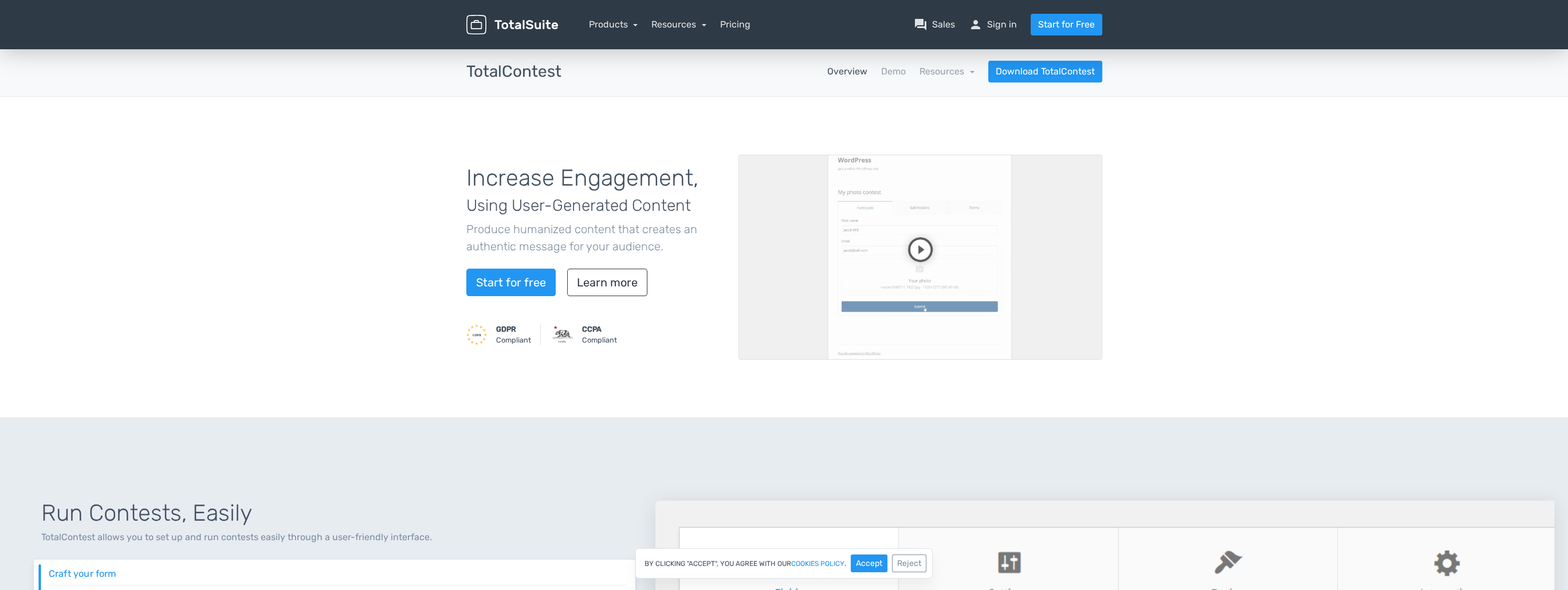
click at [923, 250] on video at bounding box center [920, 258] width 364 height 205
